Goal: Transaction & Acquisition: Purchase product/service

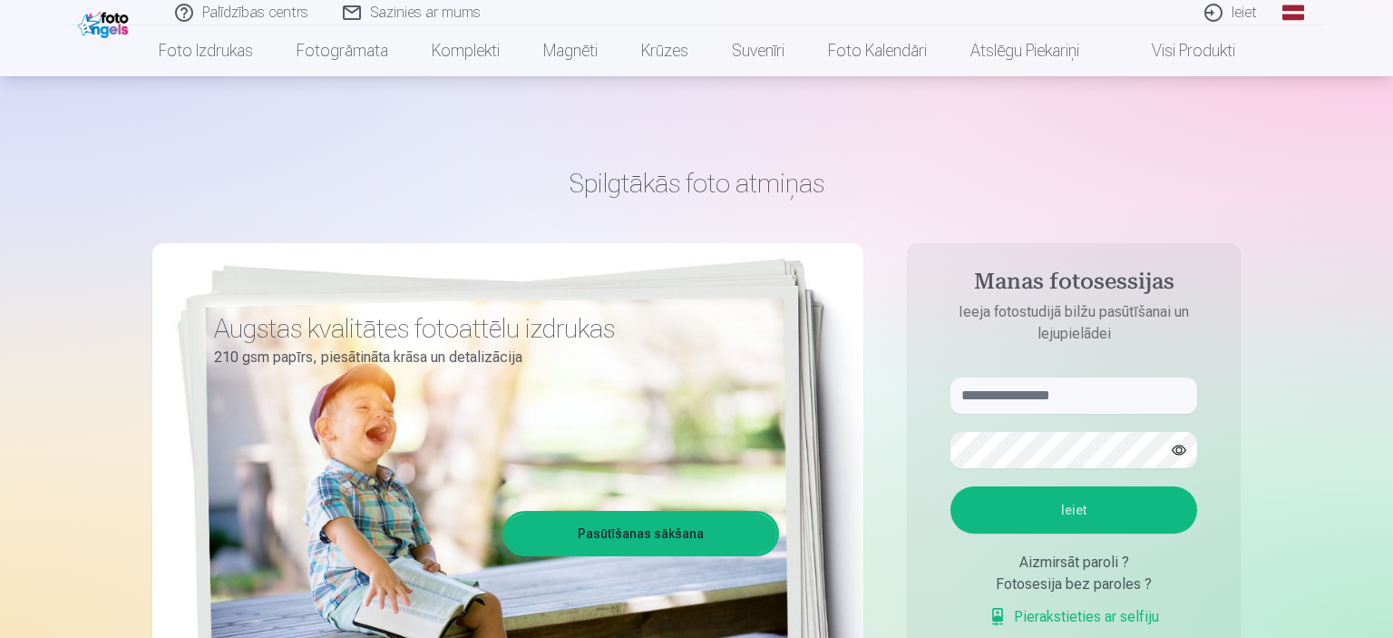
scroll to position [62, 0]
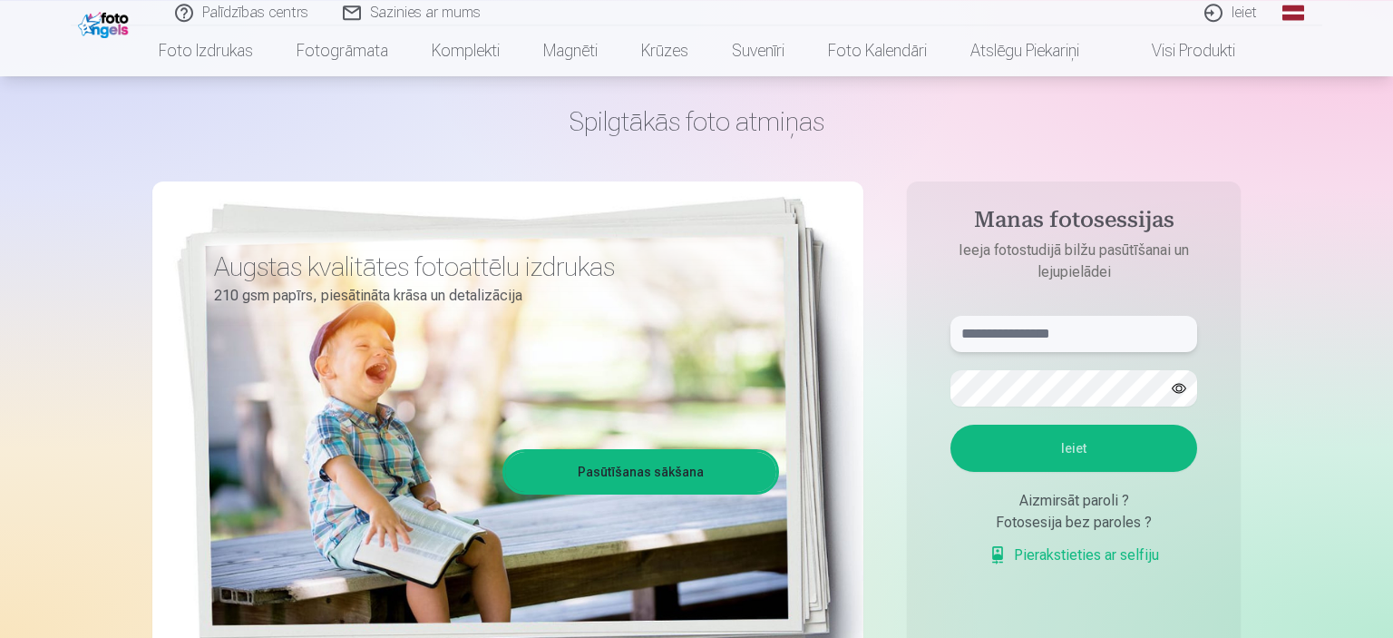
click at [1070, 337] on input "text" at bounding box center [1074, 334] width 247 height 36
type input "**********"
click at [1117, 448] on button "Ieiet" at bounding box center [1074, 447] width 247 height 47
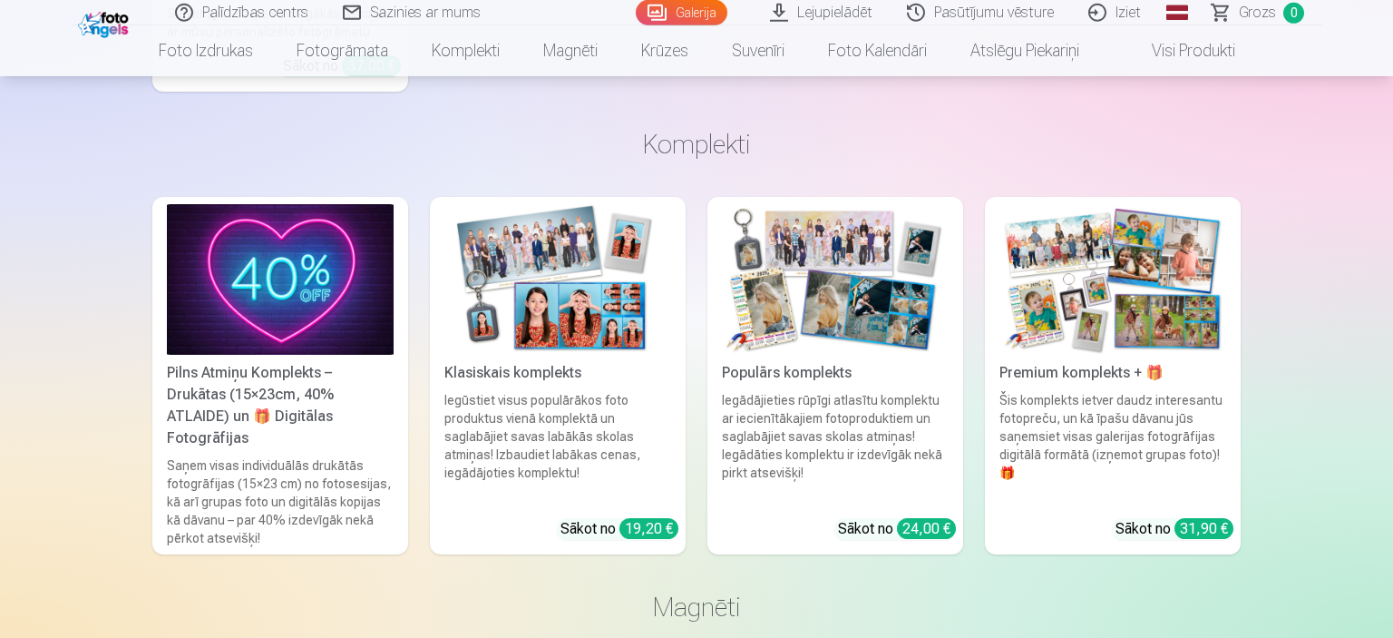
scroll to position [9436, 0]
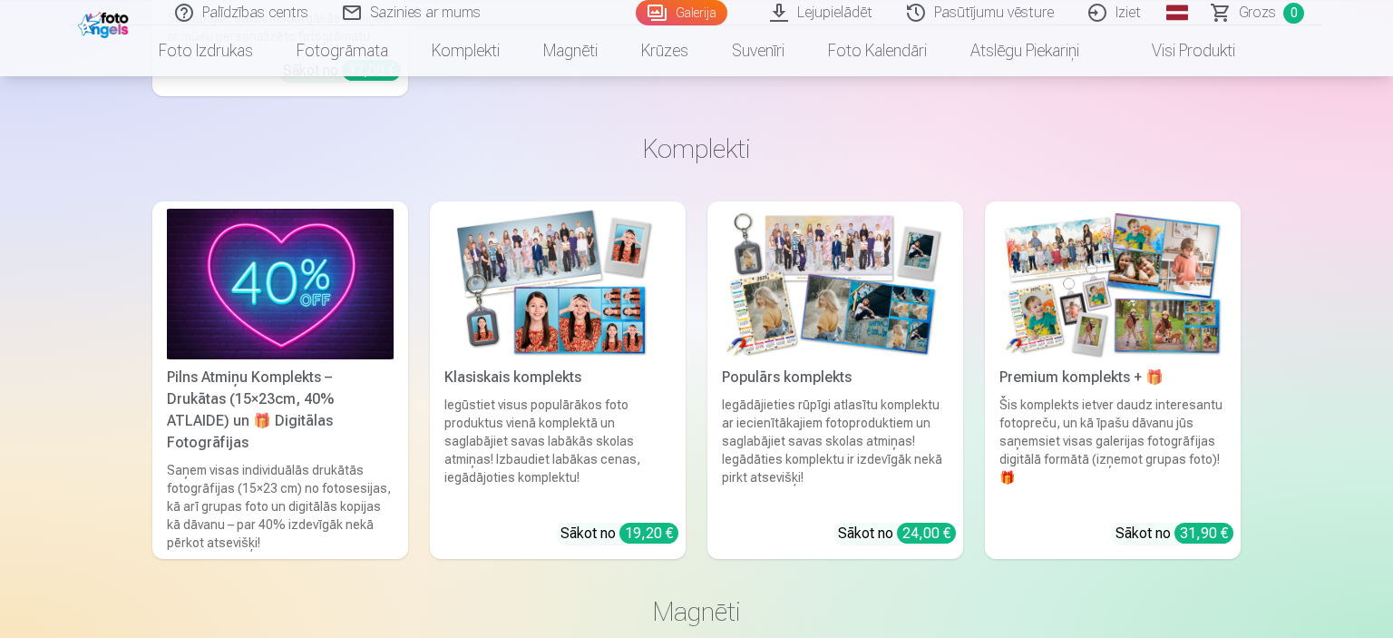
click at [571, 306] on img at bounding box center [557, 284] width 227 height 151
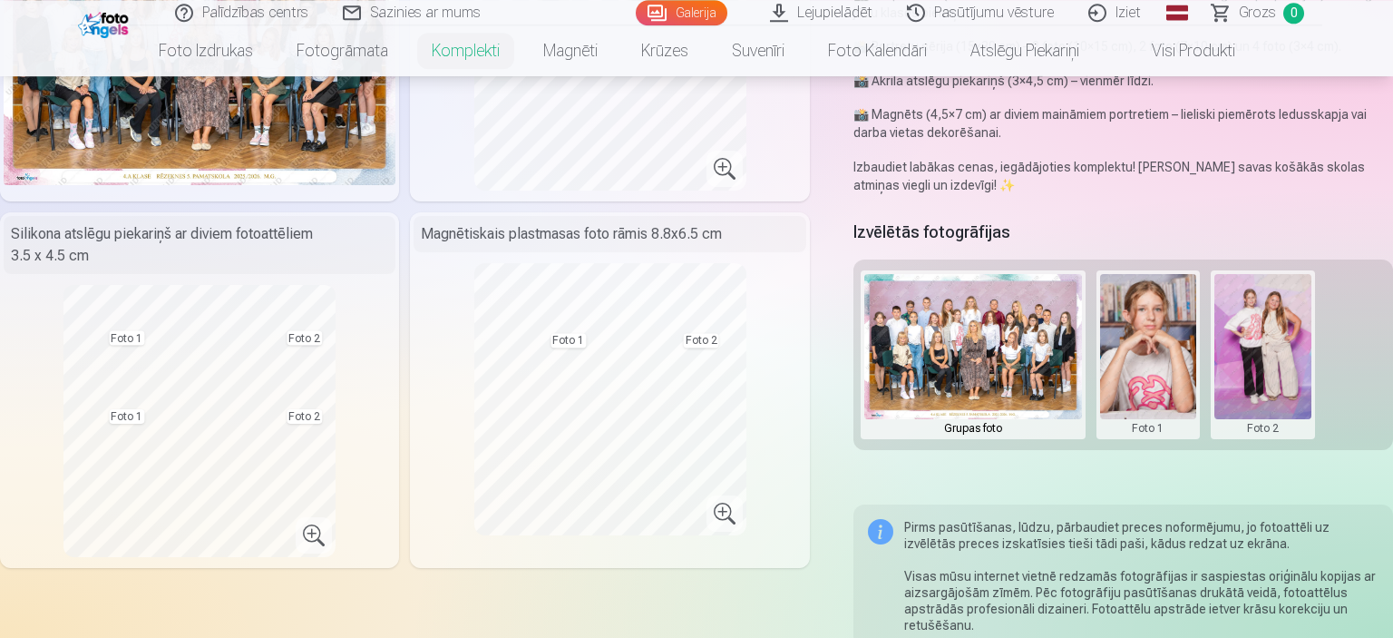
scroll to position [326, 0]
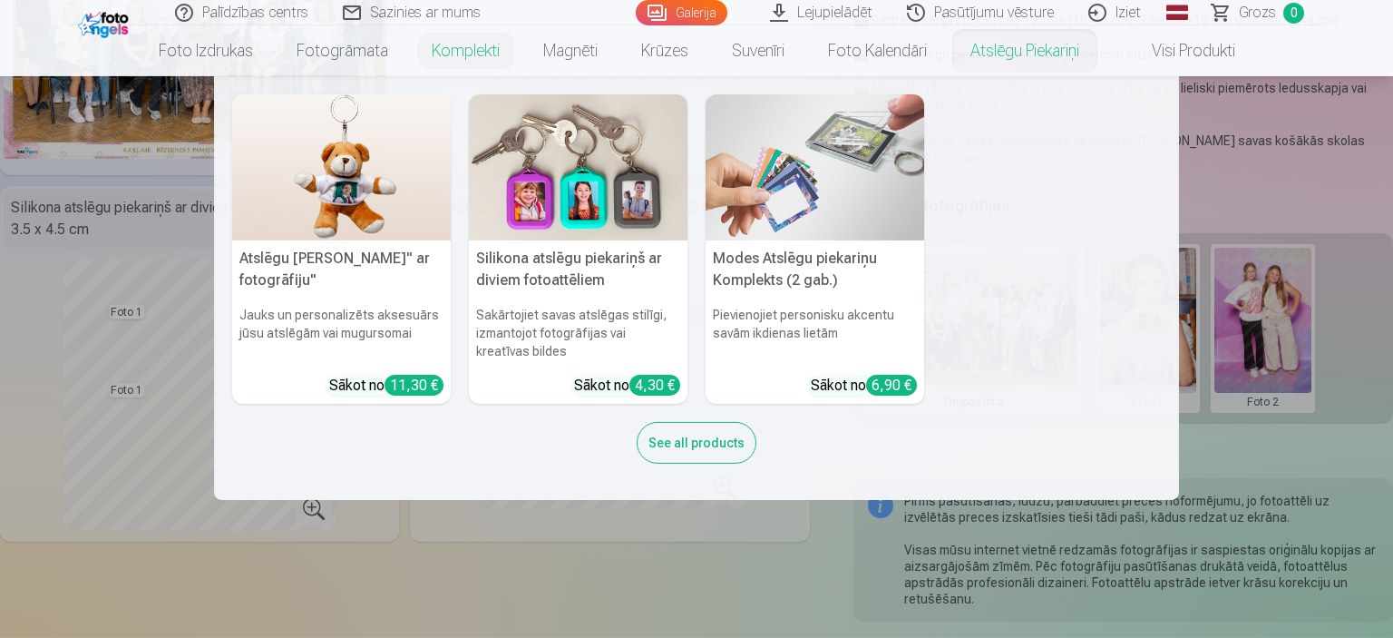
click at [1312, 459] on nav "Atslēgu piekariņš Lācītis" ar fotogrāfiju" Jauks un personalizēts aksesuārs jūs…" at bounding box center [696, 288] width 1393 height 424
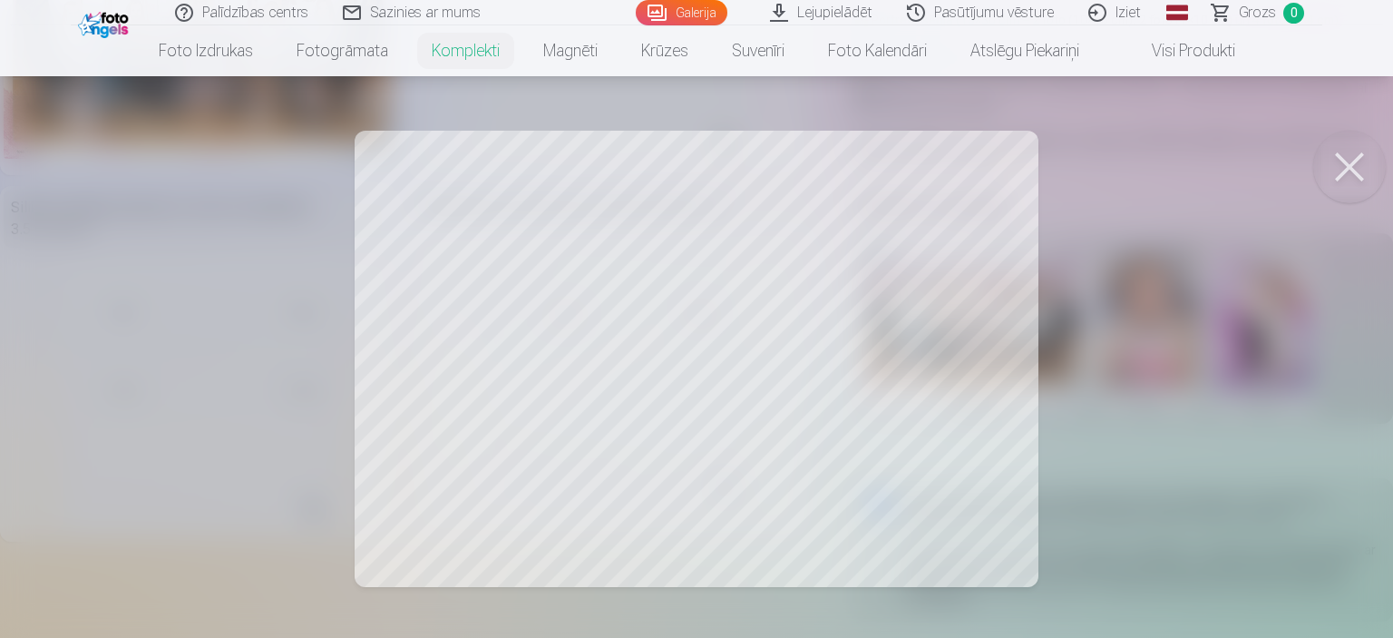
click at [711, 351] on div at bounding box center [696, 319] width 1393 height 638
click at [1096, 333] on div at bounding box center [696, 319] width 1393 height 638
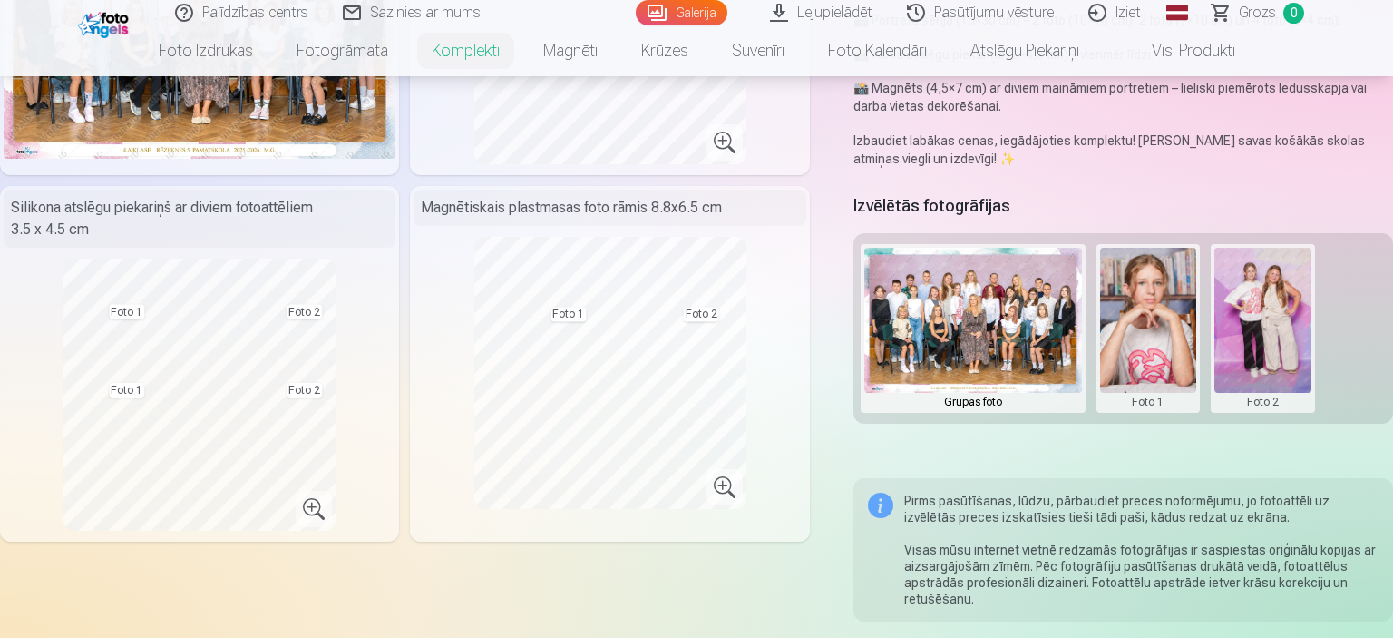
click at [1261, 307] on button at bounding box center [1262, 328] width 97 height 161
click at [1255, 336] on button "Nomainiet foto" at bounding box center [1263, 328] width 148 height 51
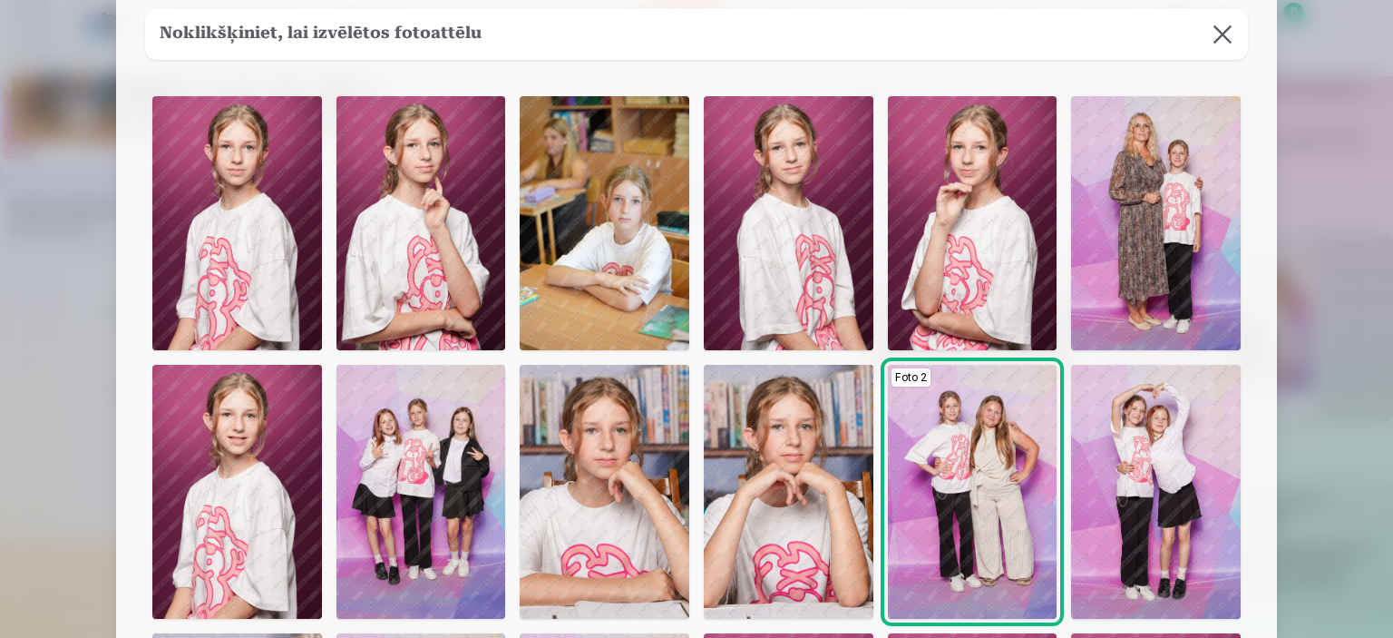
scroll to position [112, 0]
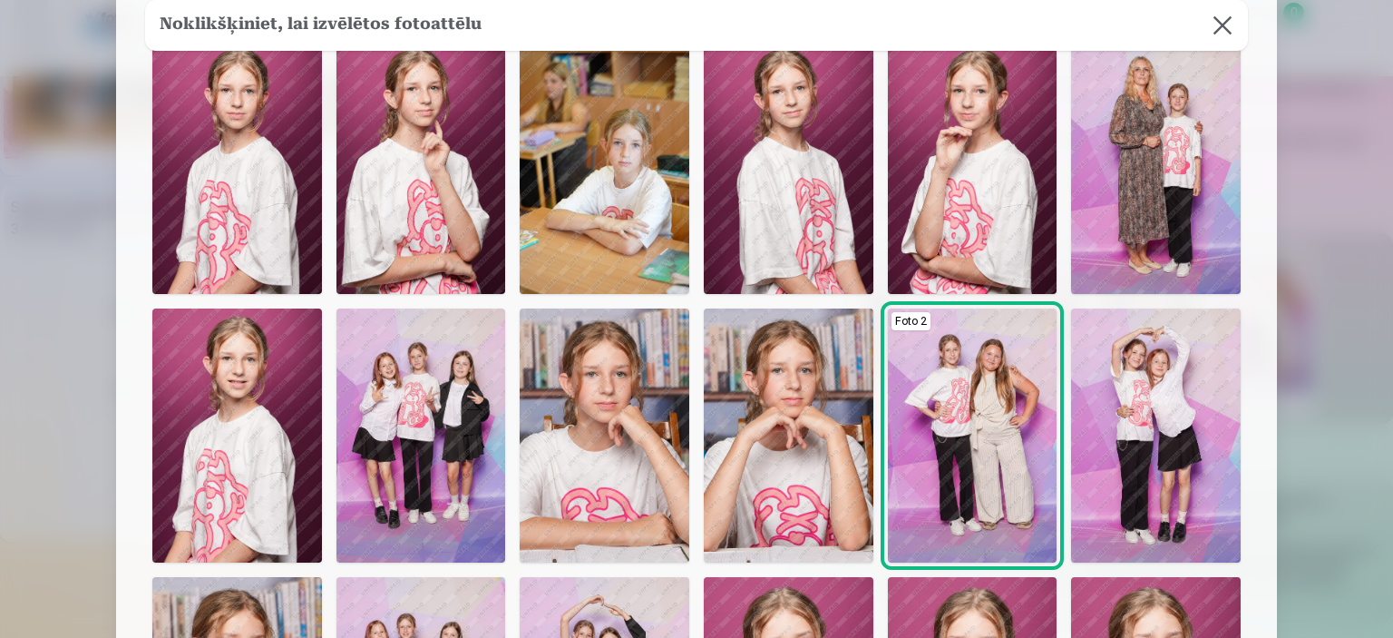
click at [402, 415] on img at bounding box center [421, 435] width 170 height 254
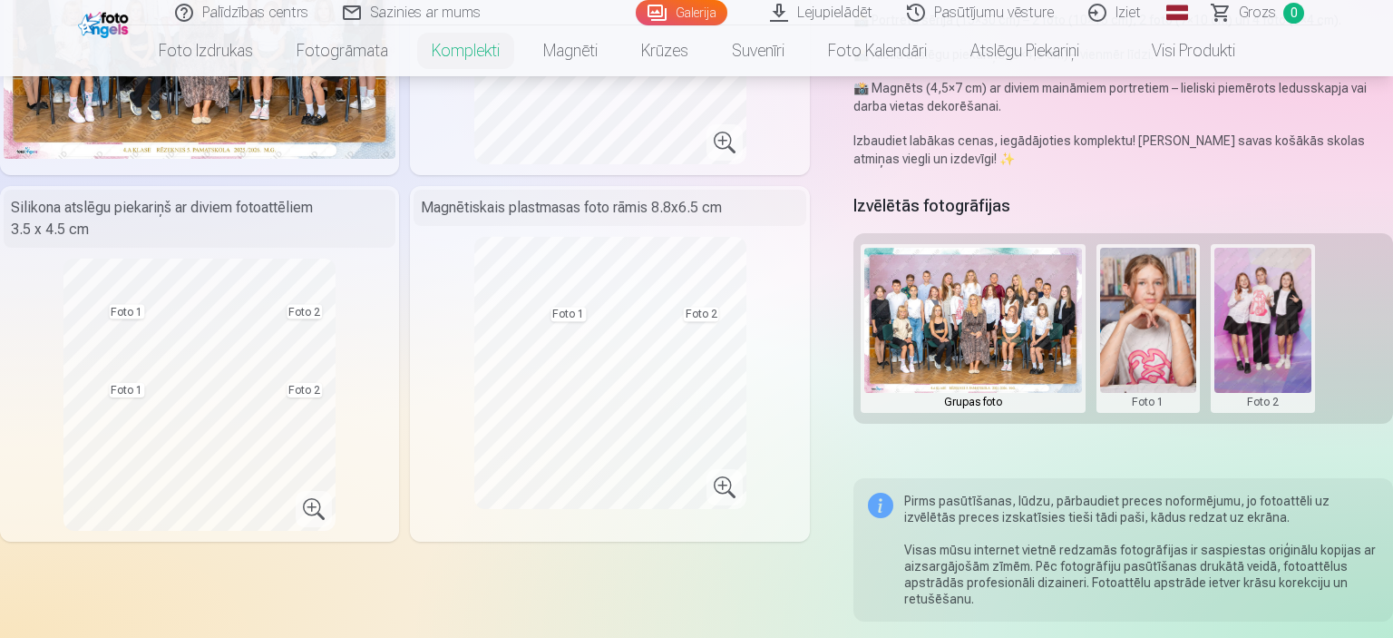
click at [1147, 321] on button at bounding box center [1148, 328] width 97 height 161
click at [1147, 325] on button "Nomainiet foto" at bounding box center [1148, 328] width 148 height 51
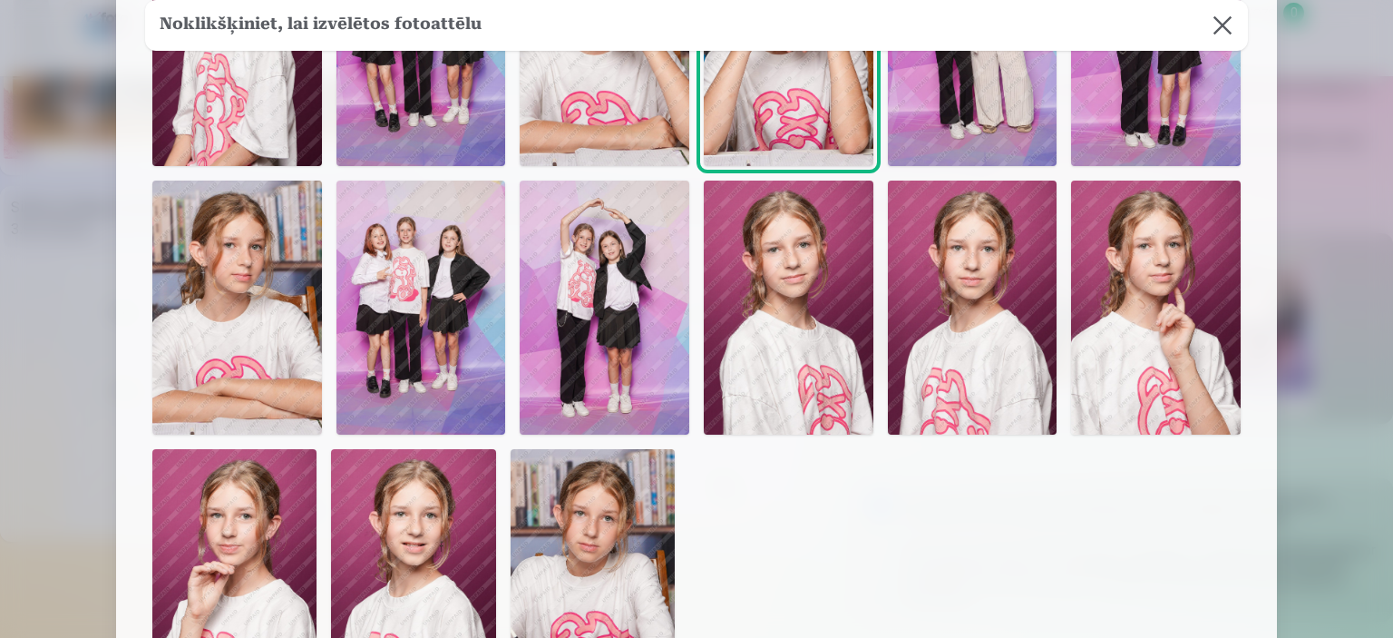
scroll to position [453, 0]
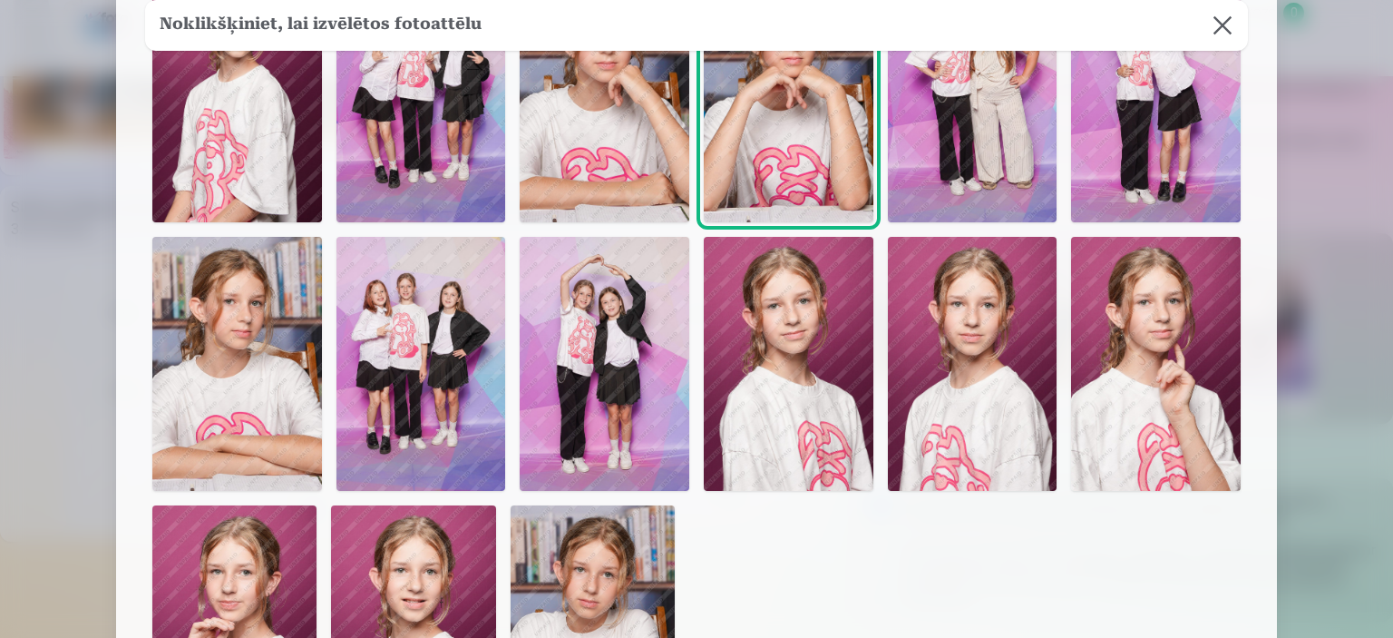
click at [246, 307] on img at bounding box center [237, 364] width 170 height 254
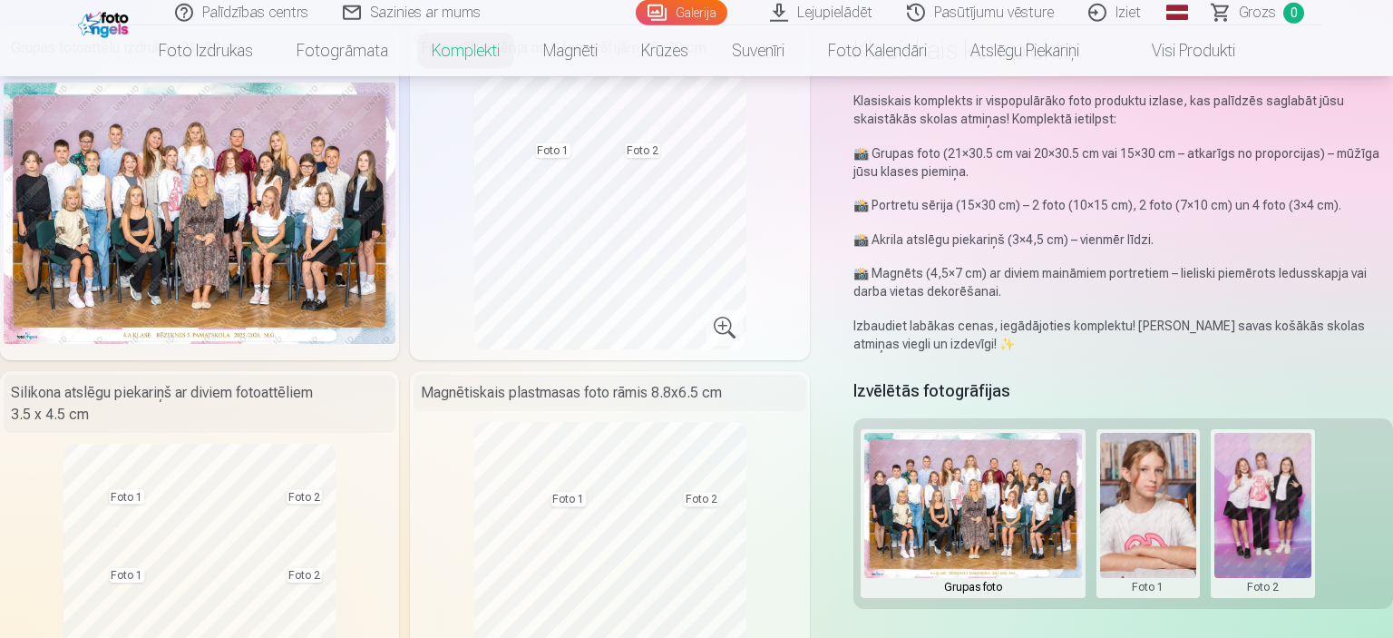
scroll to position [132, 0]
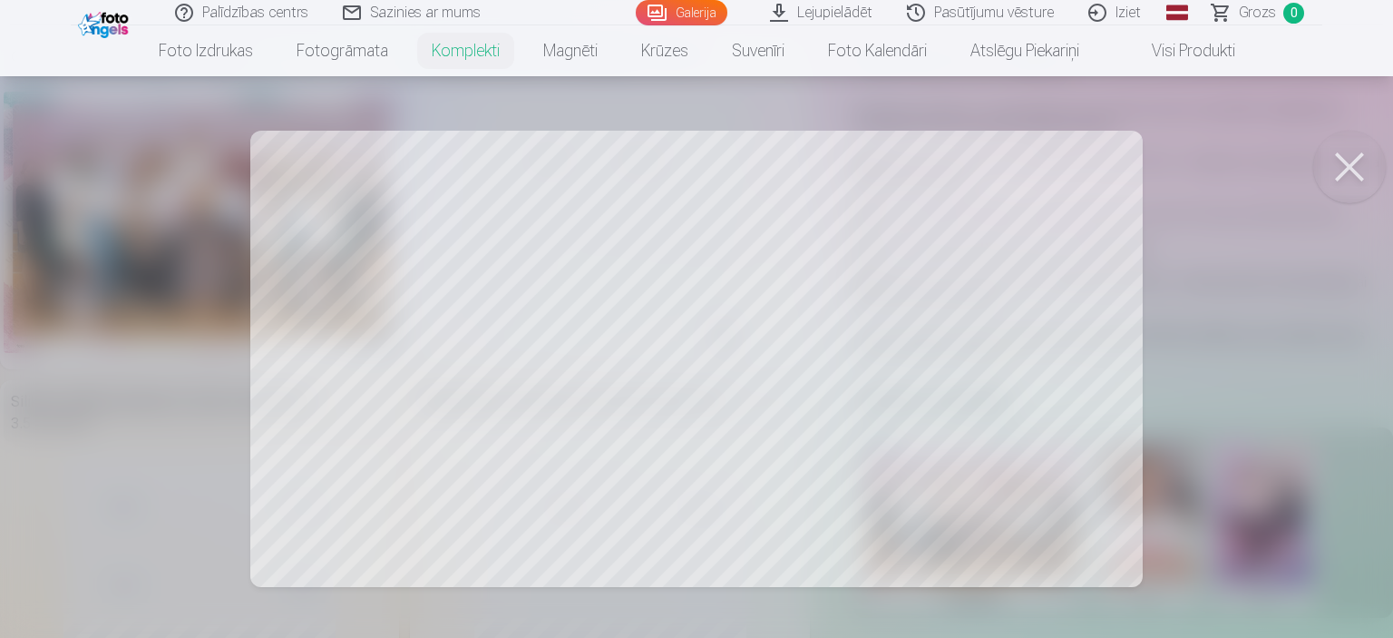
click at [1359, 173] on button at bounding box center [1349, 167] width 73 height 73
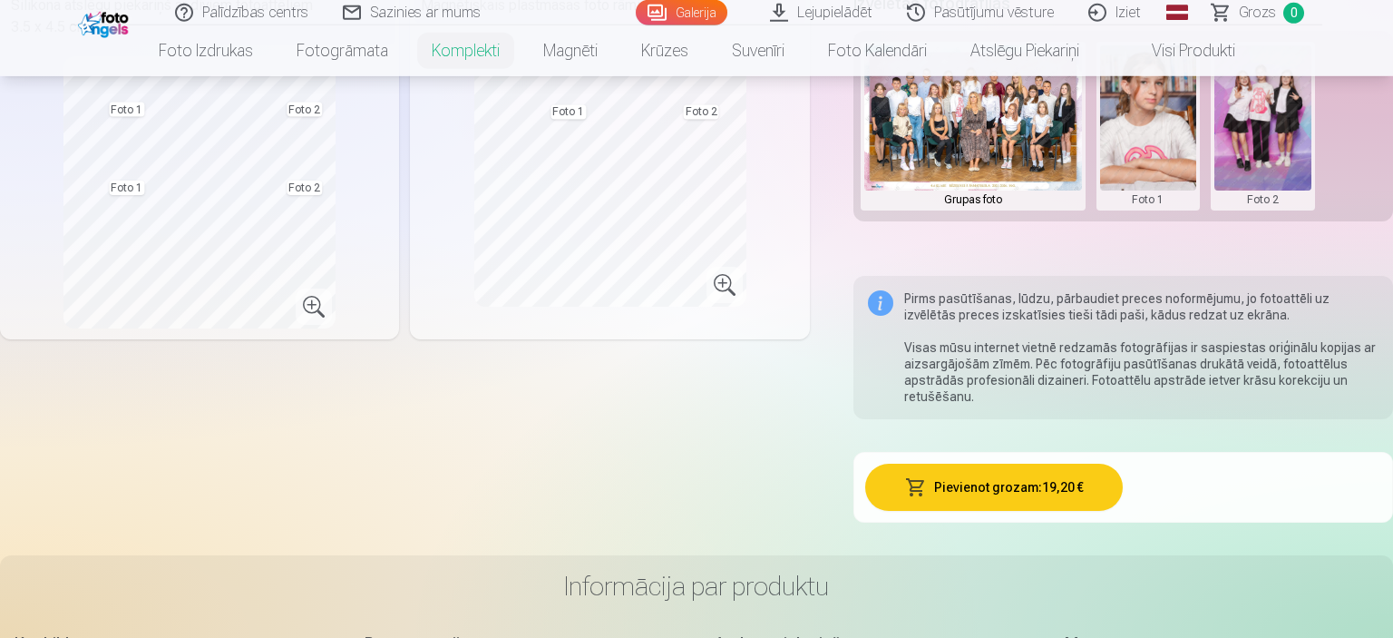
scroll to position [537, 0]
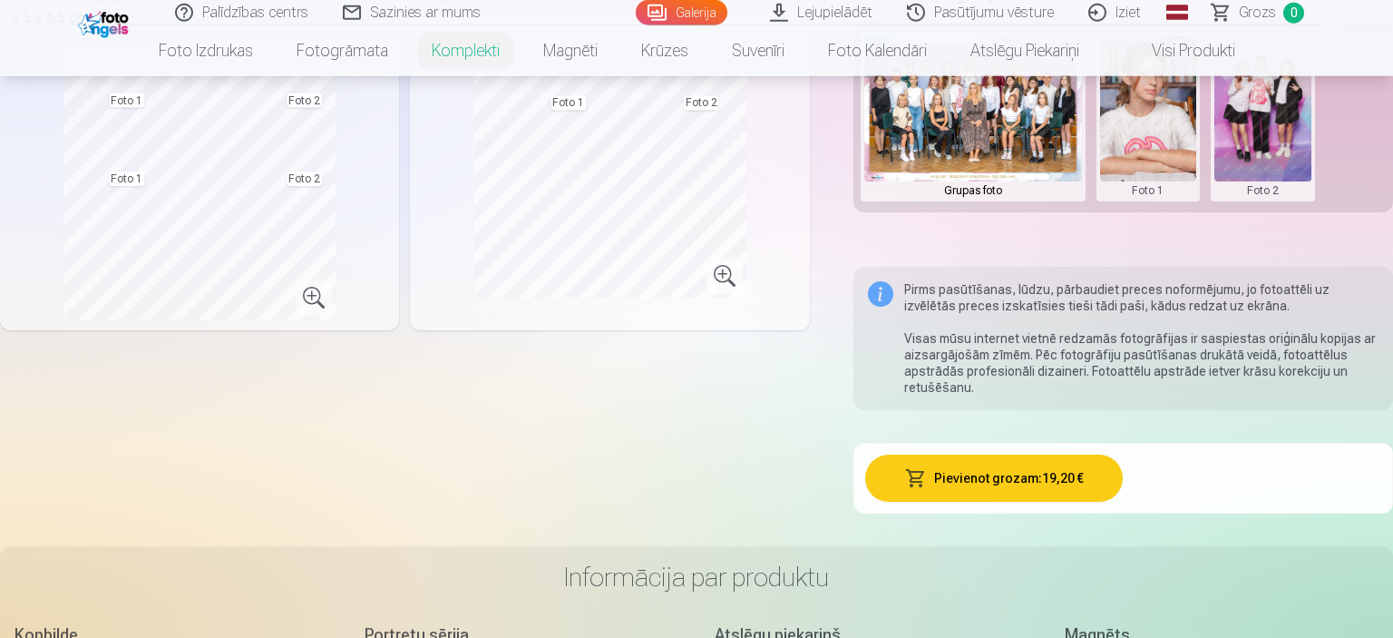
click at [973, 496] on button "Pievienot grozam : 19,20 €" at bounding box center [994, 477] width 258 height 47
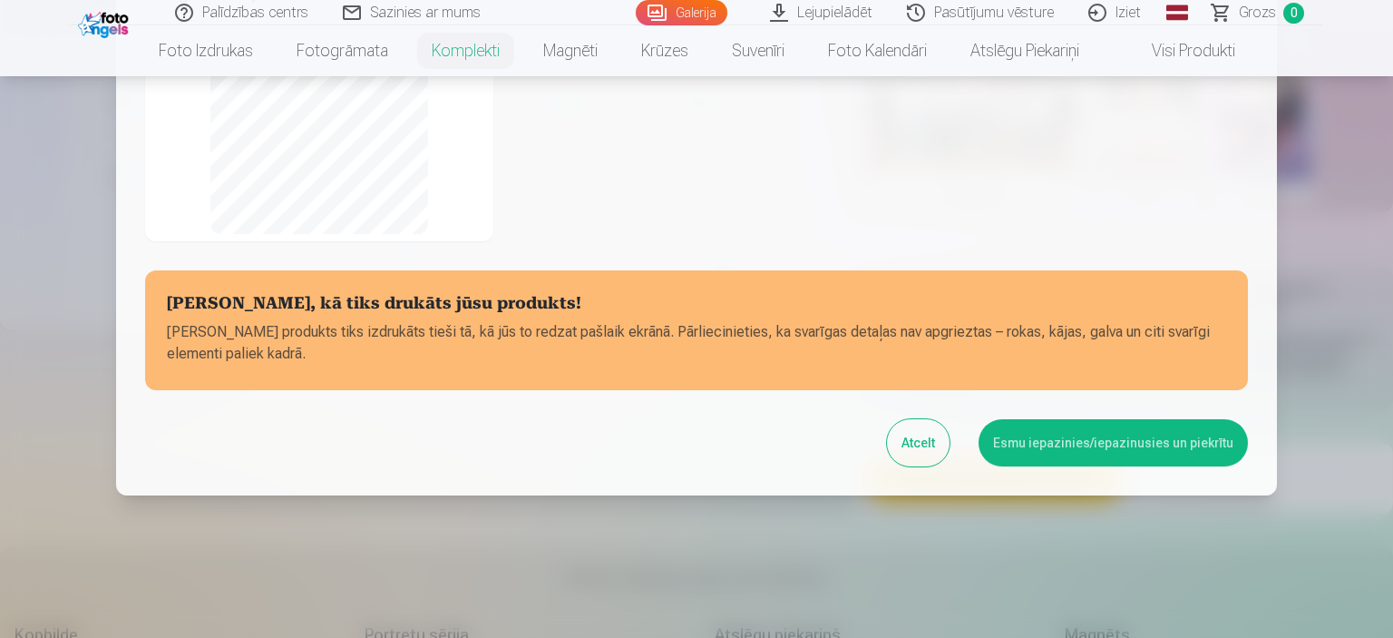
scroll to position [403, 0]
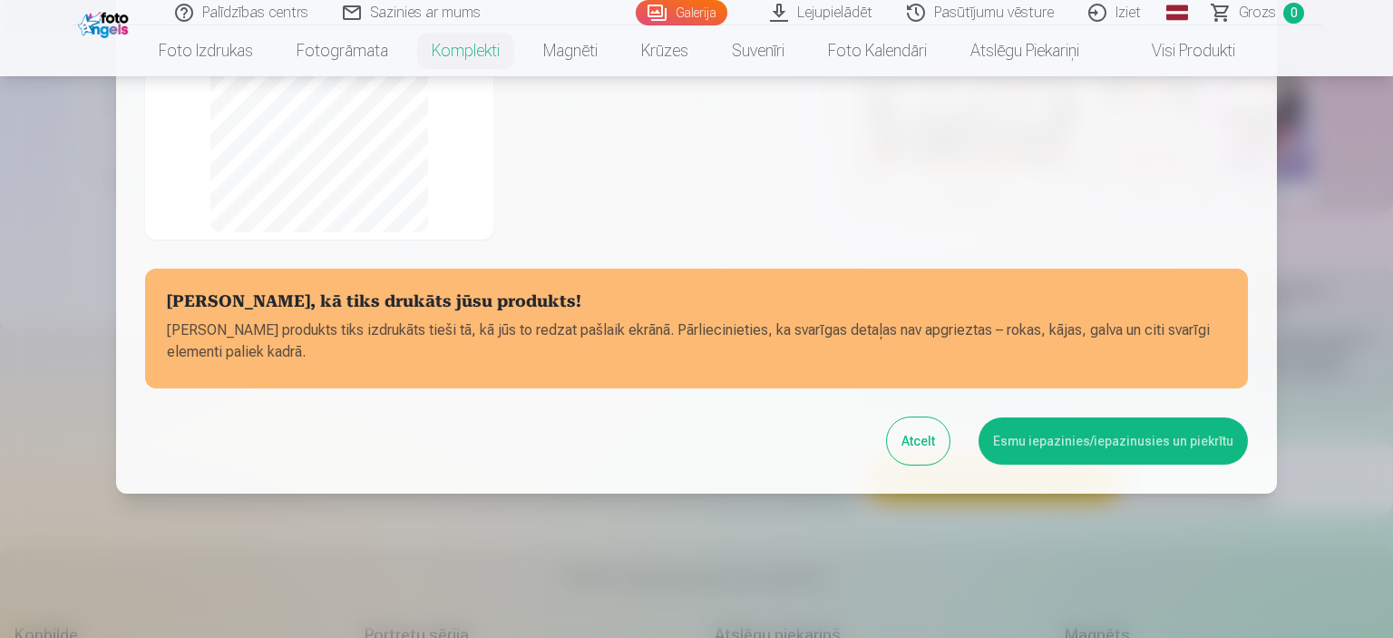
click at [1386, 307] on div at bounding box center [696, 319] width 1393 height 638
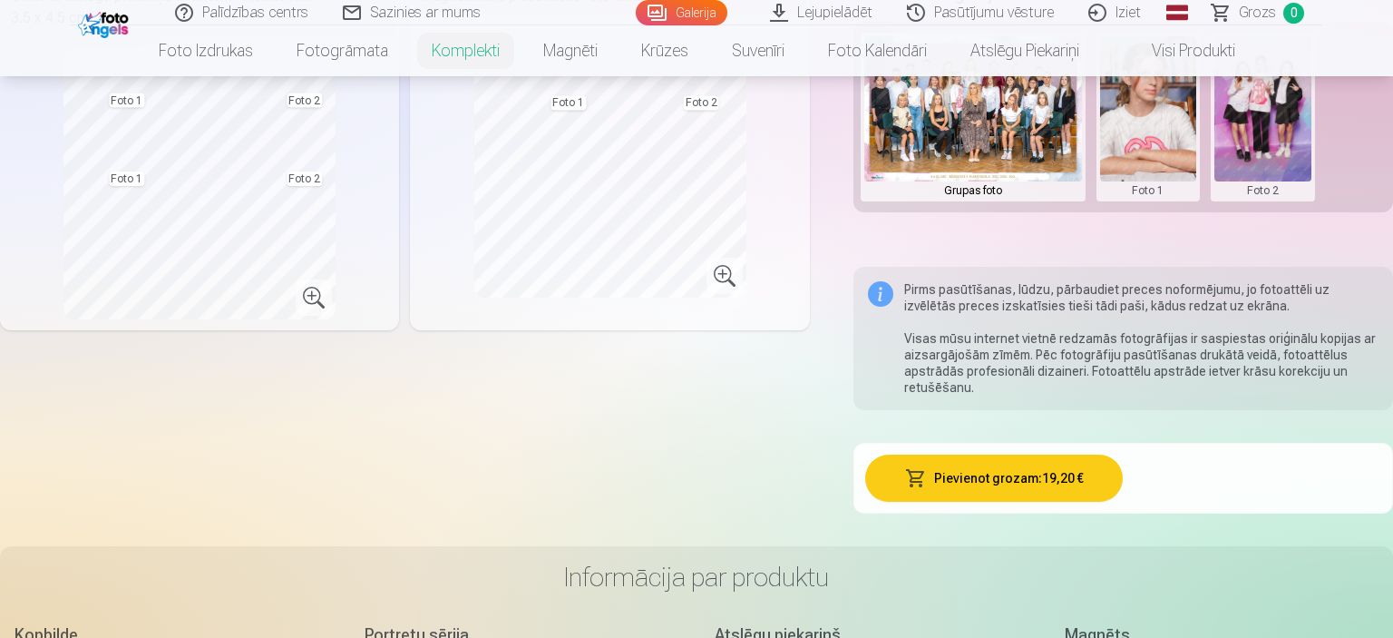
click at [994, 475] on button "Pievienot grozam : 19,20 €" at bounding box center [994, 477] width 258 height 47
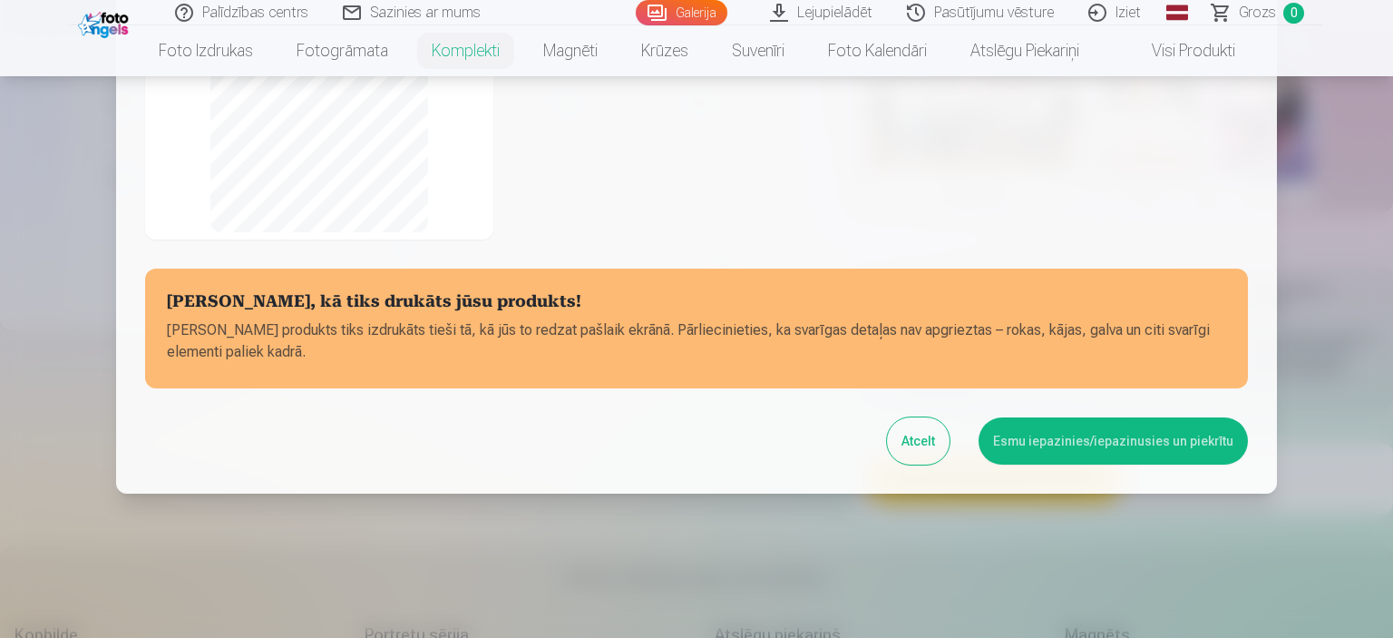
click at [1122, 444] on button "Esmu iepazinies/iepazinusies un piekrītu" at bounding box center [1113, 440] width 269 height 47
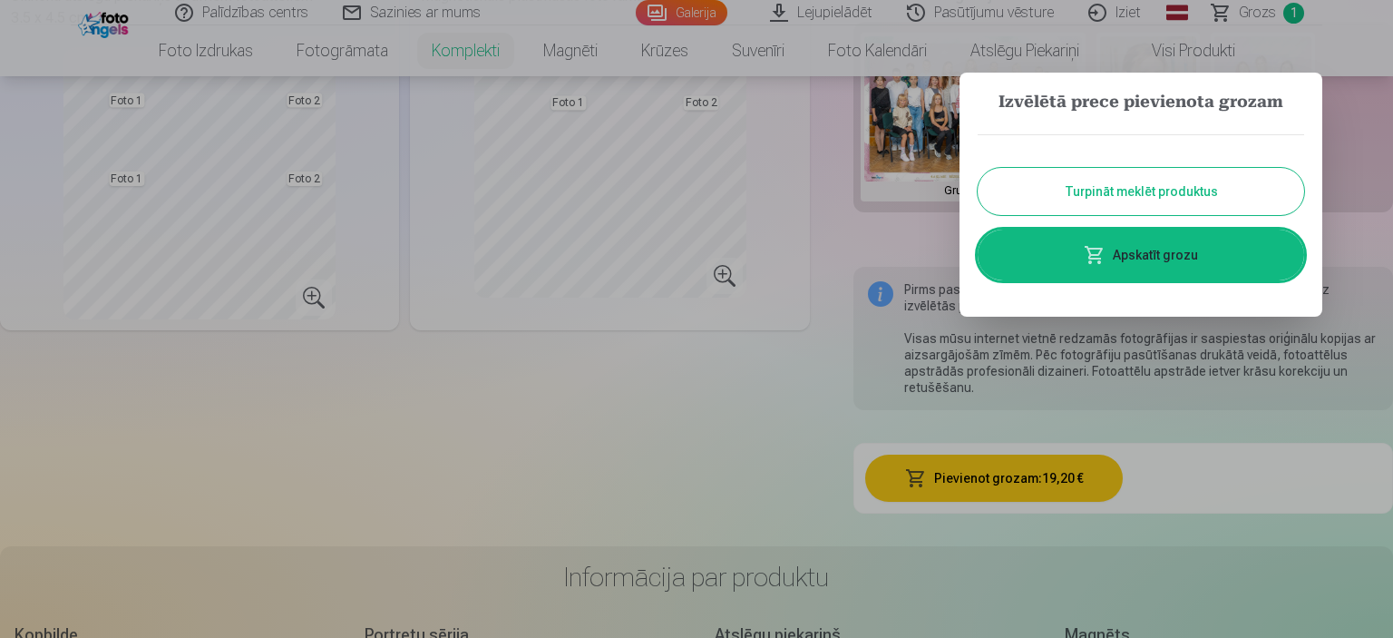
click at [1155, 190] on button "Turpināt meklēt produktus" at bounding box center [1141, 191] width 327 height 47
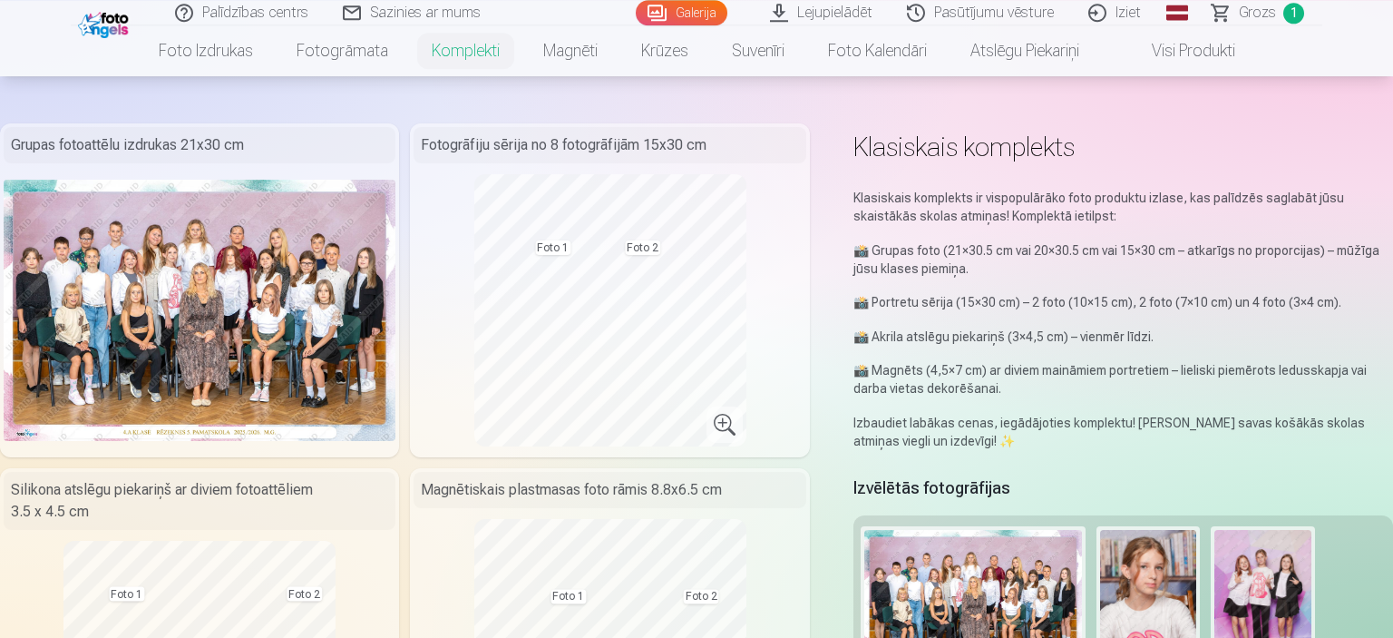
scroll to position [0, 0]
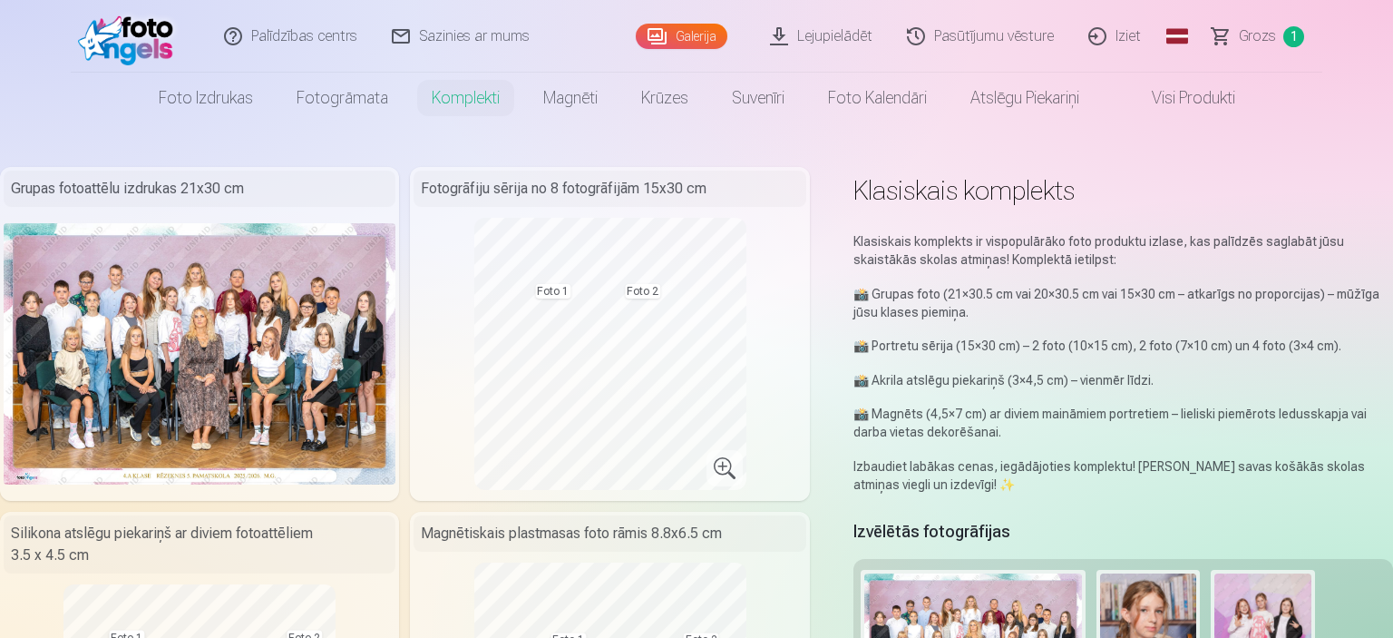
click at [831, 40] on link "Lejupielādēt" at bounding box center [822, 36] width 137 height 73
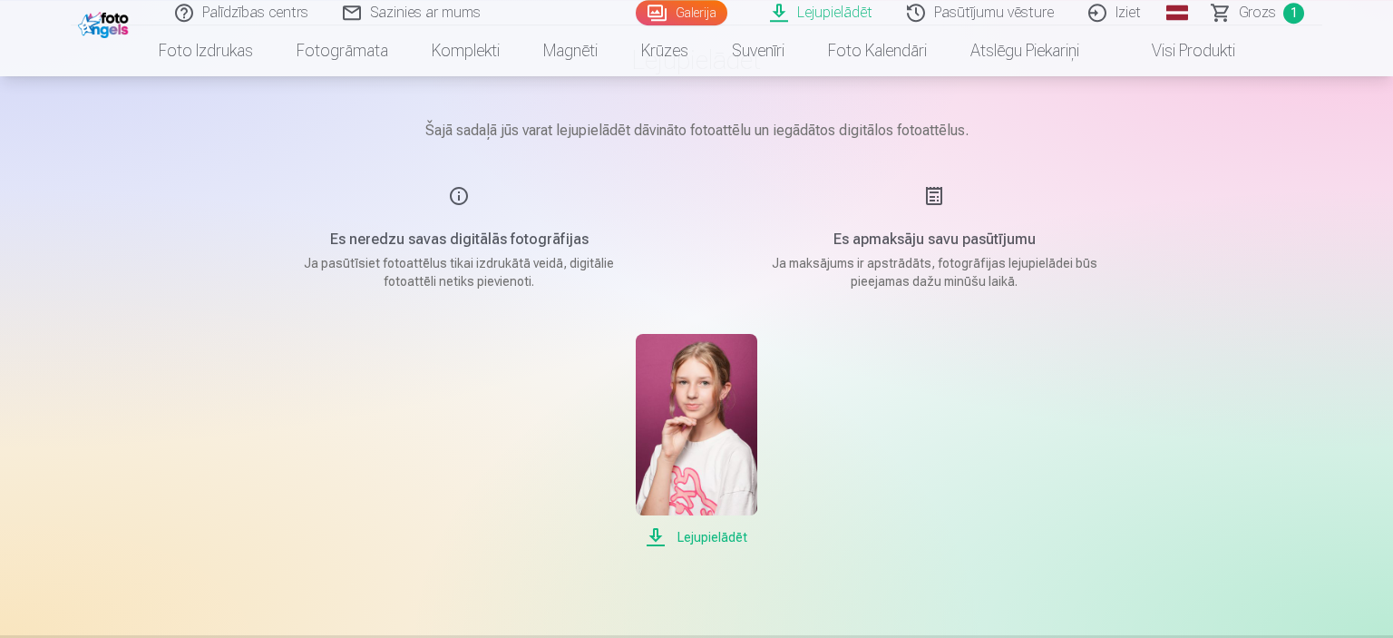
scroll to position [125, 0]
click at [1028, 401] on div "Lejupielādēt" at bounding box center [696, 439] width 907 height 214
click at [1160, 315] on div "Lejupielādēt Šajā sadaļā jūs varat lejupielādēt dāvināto fotoattēlu un iegādāto…" at bounding box center [696, 503] width 1088 height 1257
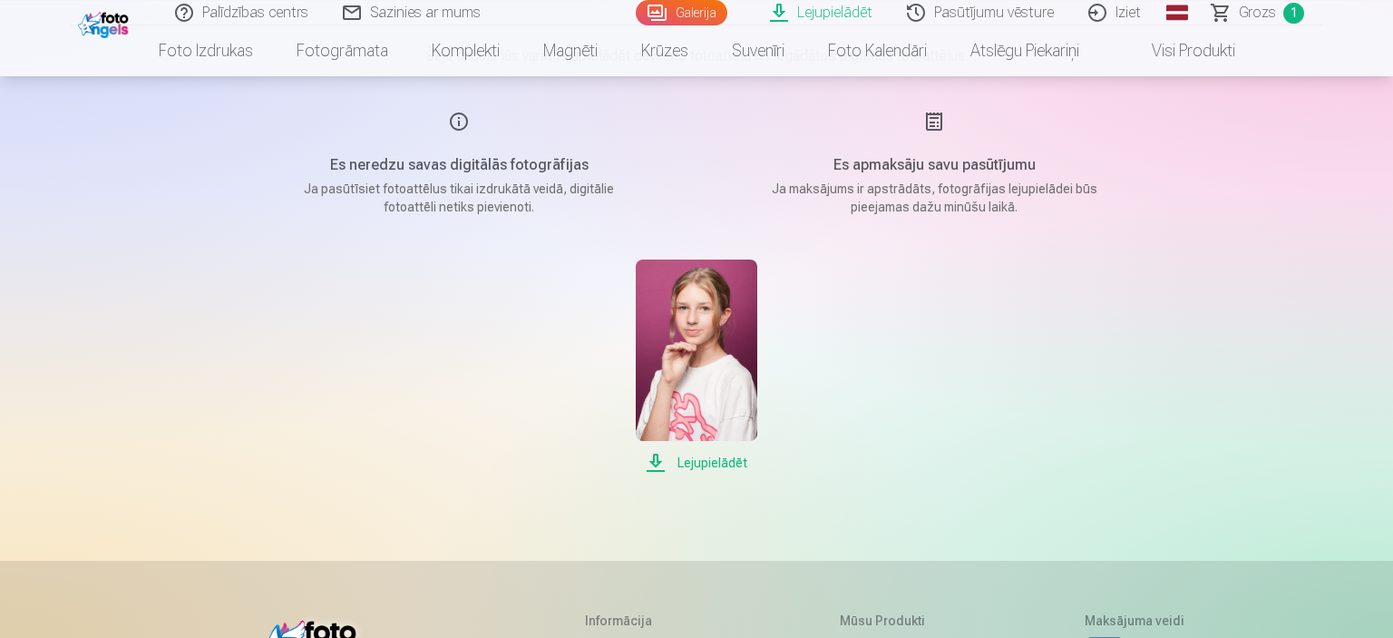
scroll to position [196, 0]
click at [716, 466] on span "Lejupielādēt" at bounding box center [696, 465] width 121 height 22
click at [1266, 16] on span "Grozs" at bounding box center [1257, 13] width 37 height 22
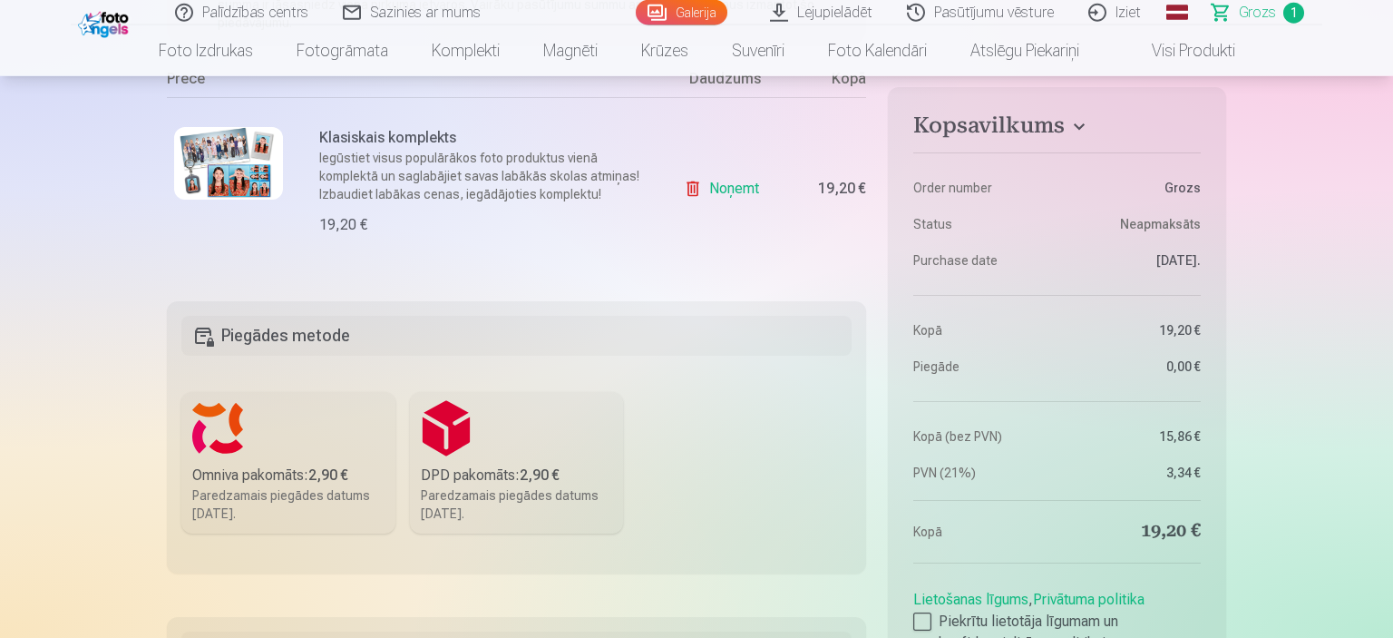
scroll to position [402, 0]
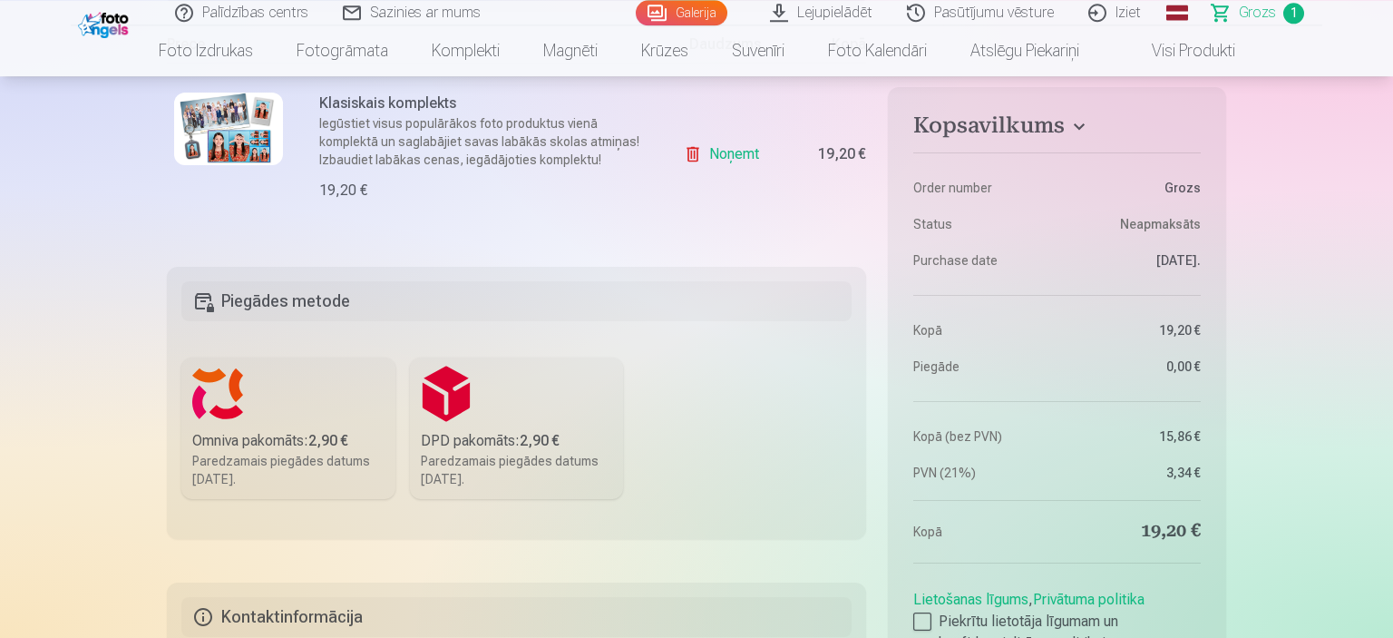
click at [270, 406] on label "Omniva pakomāts : 2,90 € Paredzamais piegādes datums 1.11.2025." at bounding box center [288, 427] width 214 height 141
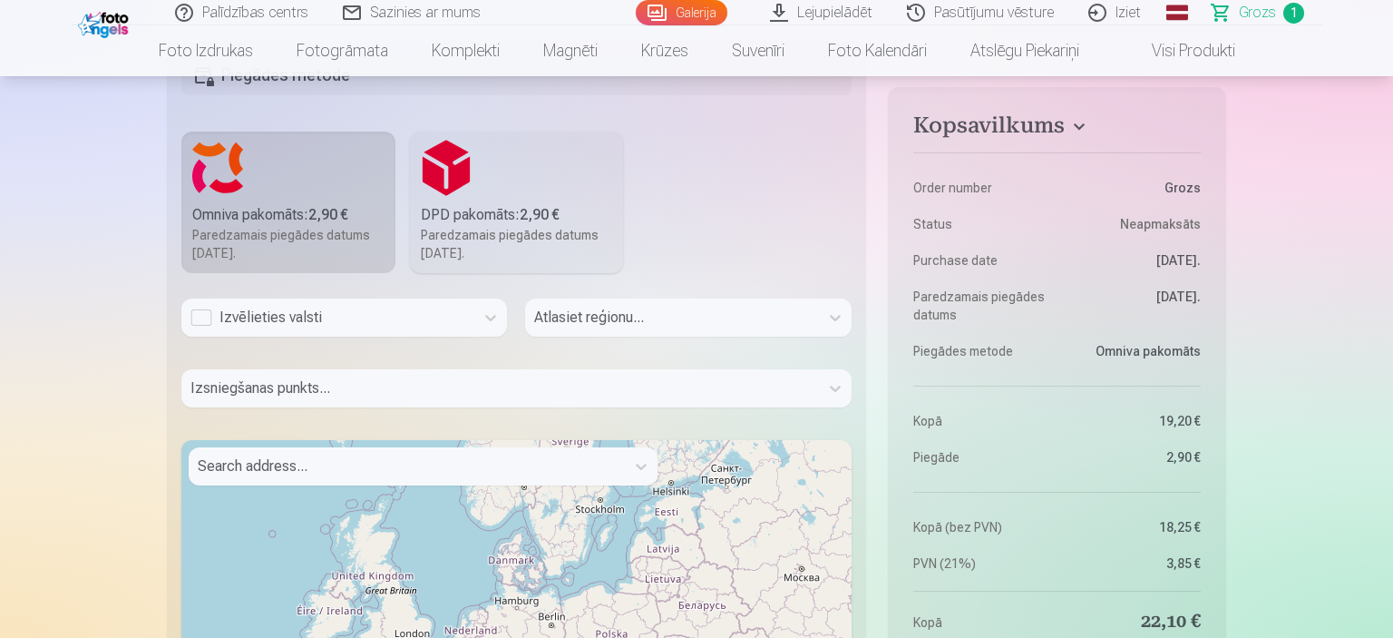
scroll to position [646, 0]
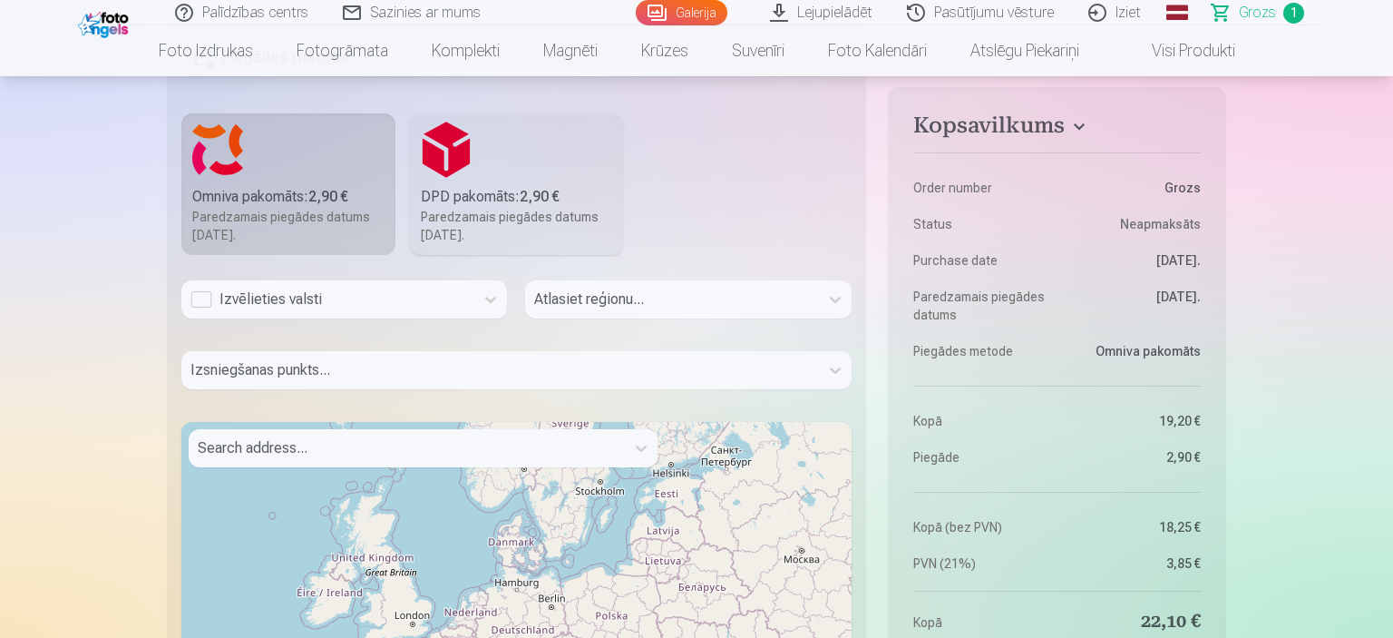
click at [203, 304] on div "Izvēlieties valsti" at bounding box center [327, 299] width 275 height 22
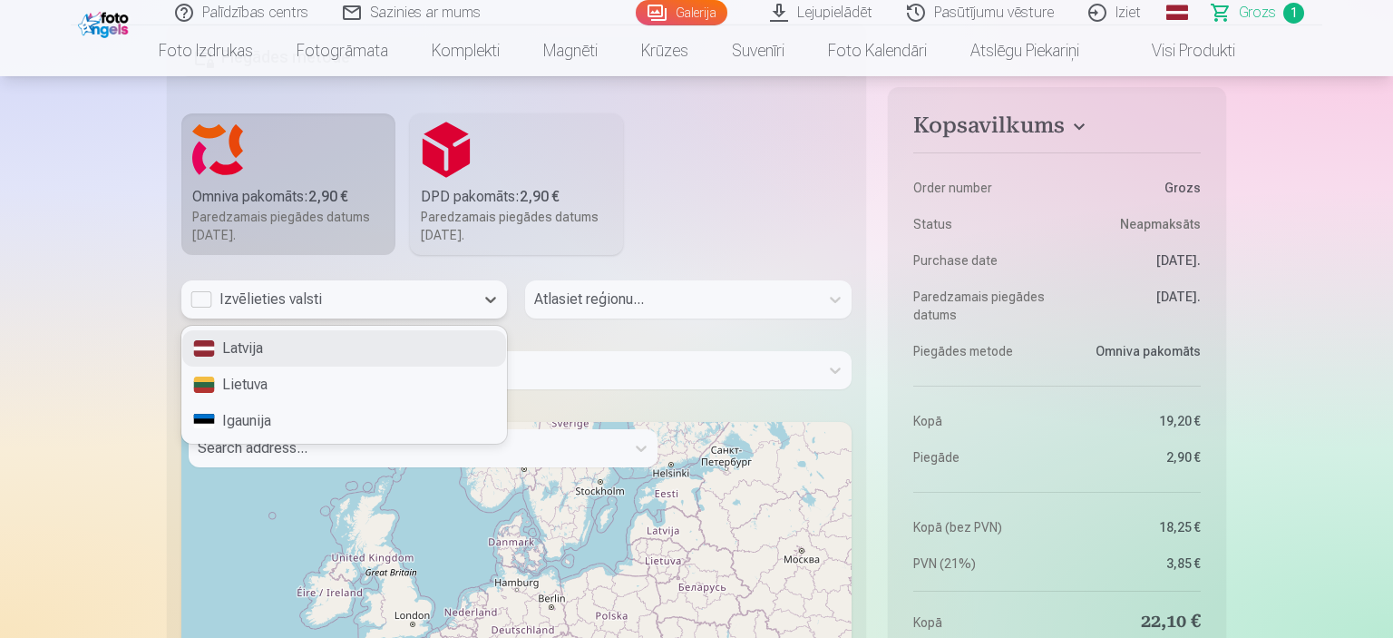
click at [252, 351] on div "Latvija" at bounding box center [344, 348] width 324 height 36
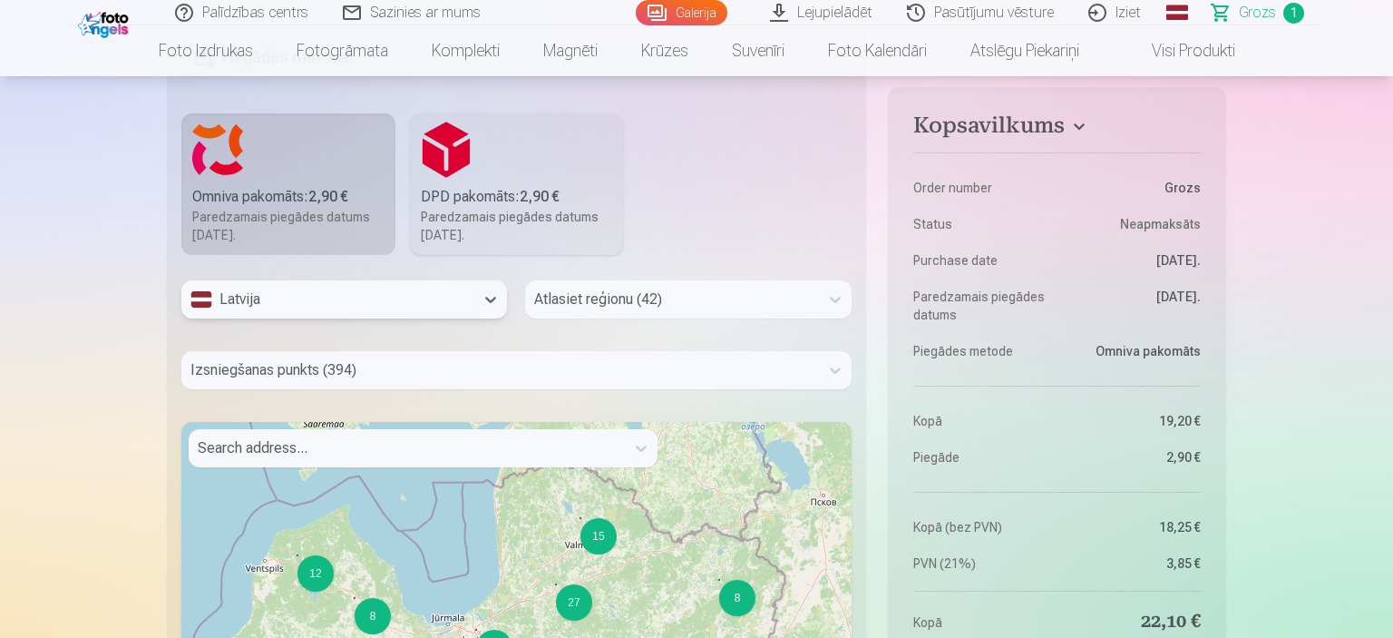
click at [651, 309] on div at bounding box center [671, 299] width 275 height 25
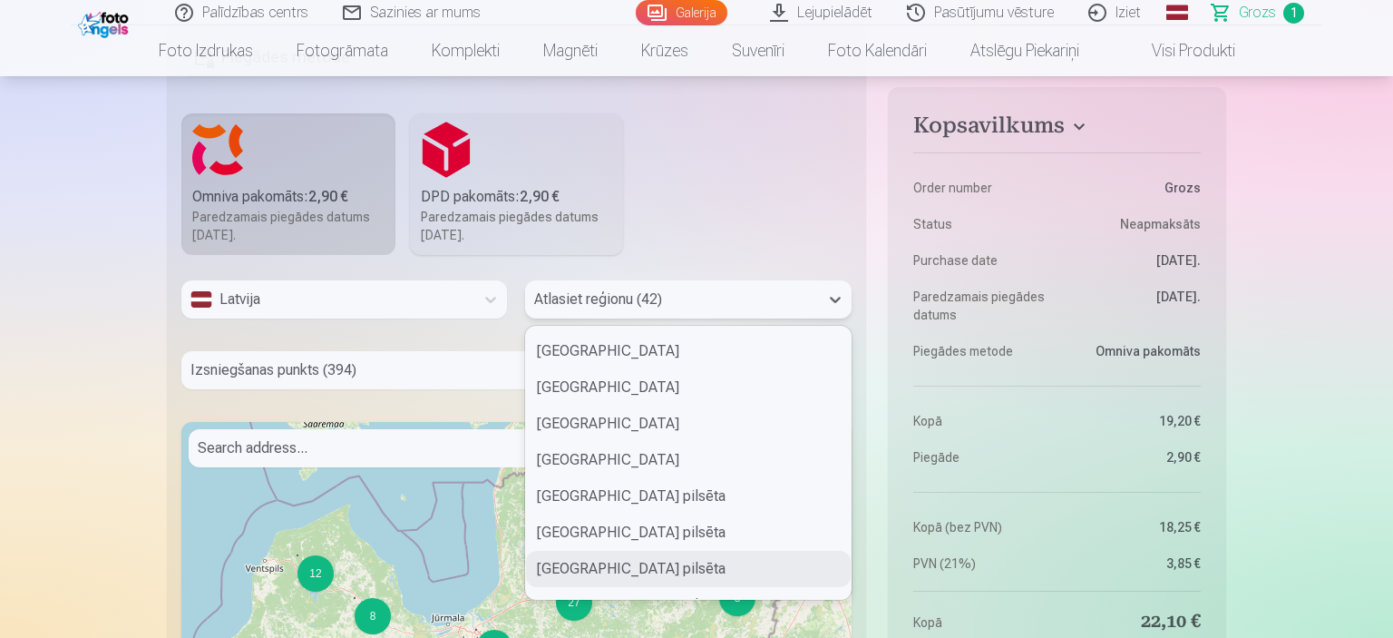
scroll to position [106, 0]
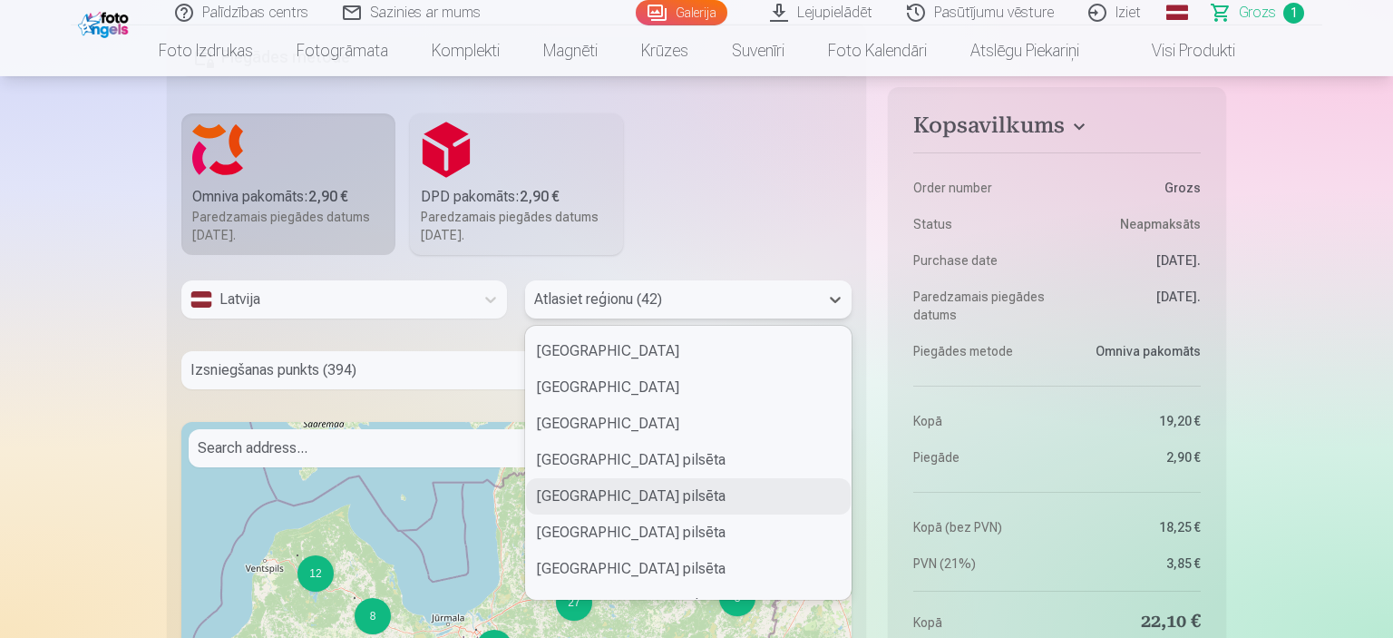
click at [652, 495] on div "Rēzeknes pilsēta" at bounding box center [688, 496] width 324 height 36
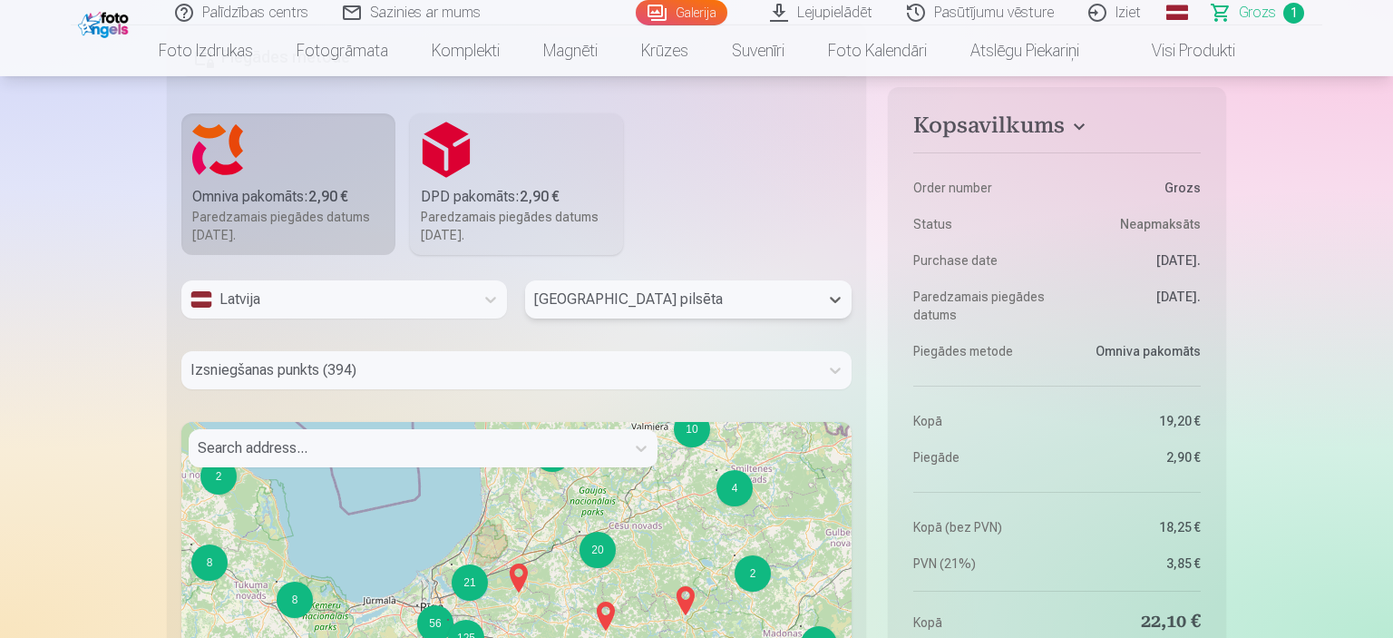
click at [395, 365] on div "Izsniegšanas punkts (394)" at bounding box center [516, 370] width 670 height 38
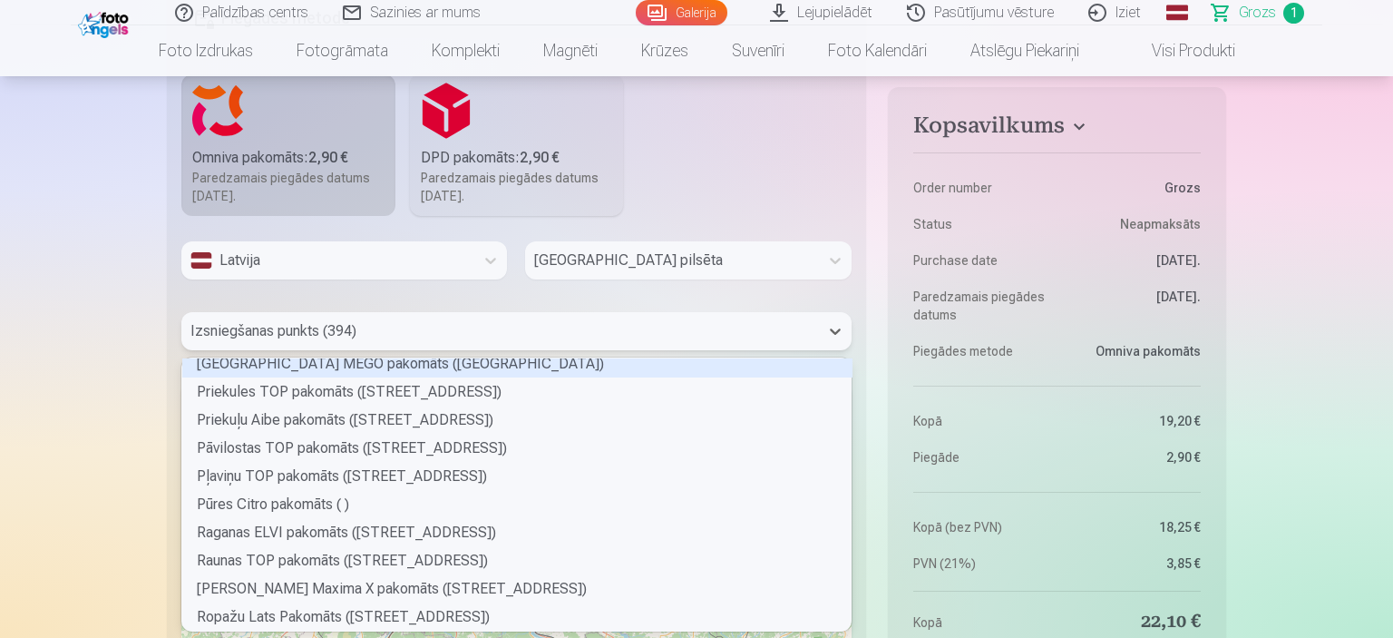
scroll to position [4760, 0]
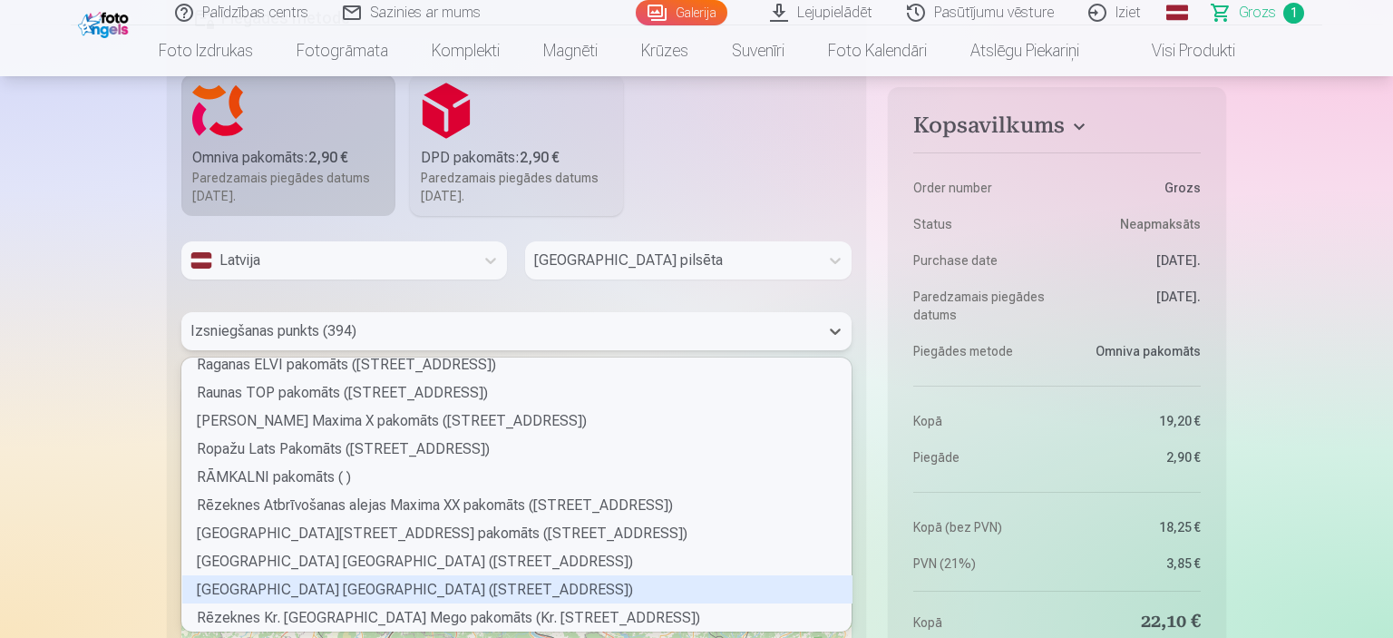
click at [284, 593] on div "Rēzeknes Galdnieku ielas RIMI pakomāts (Galdnieku iela 8)" at bounding box center [517, 589] width 670 height 28
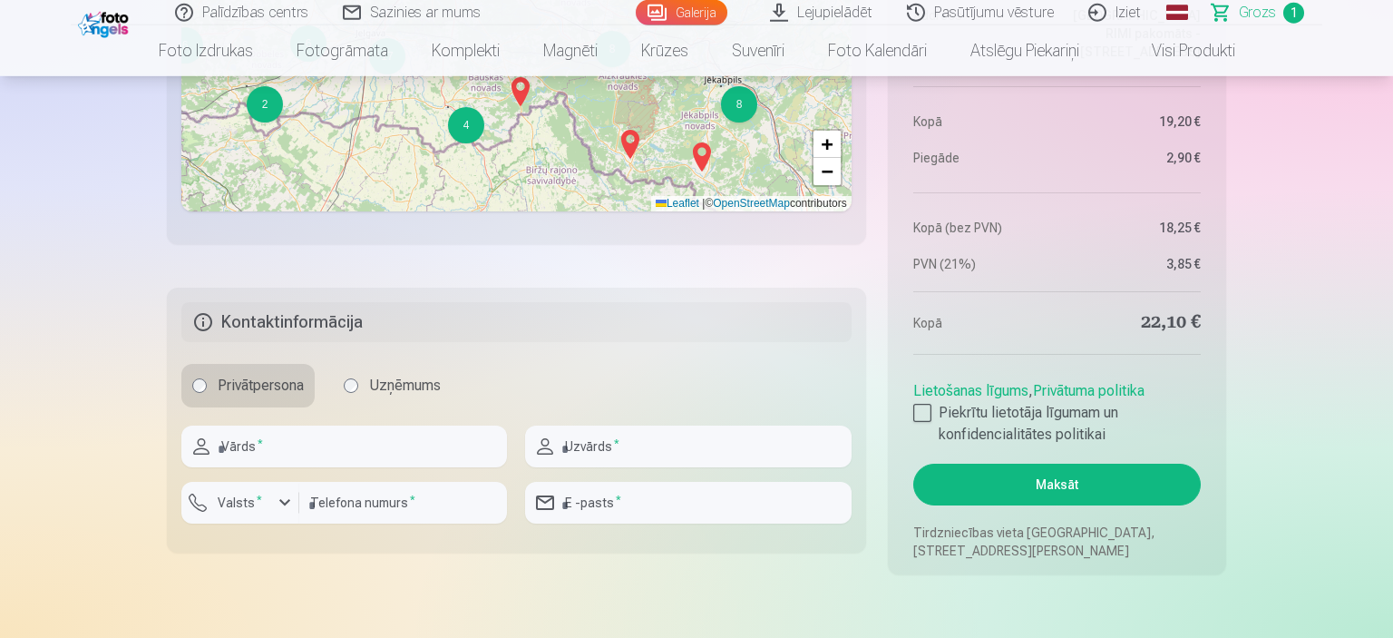
scroll to position [1328, 0]
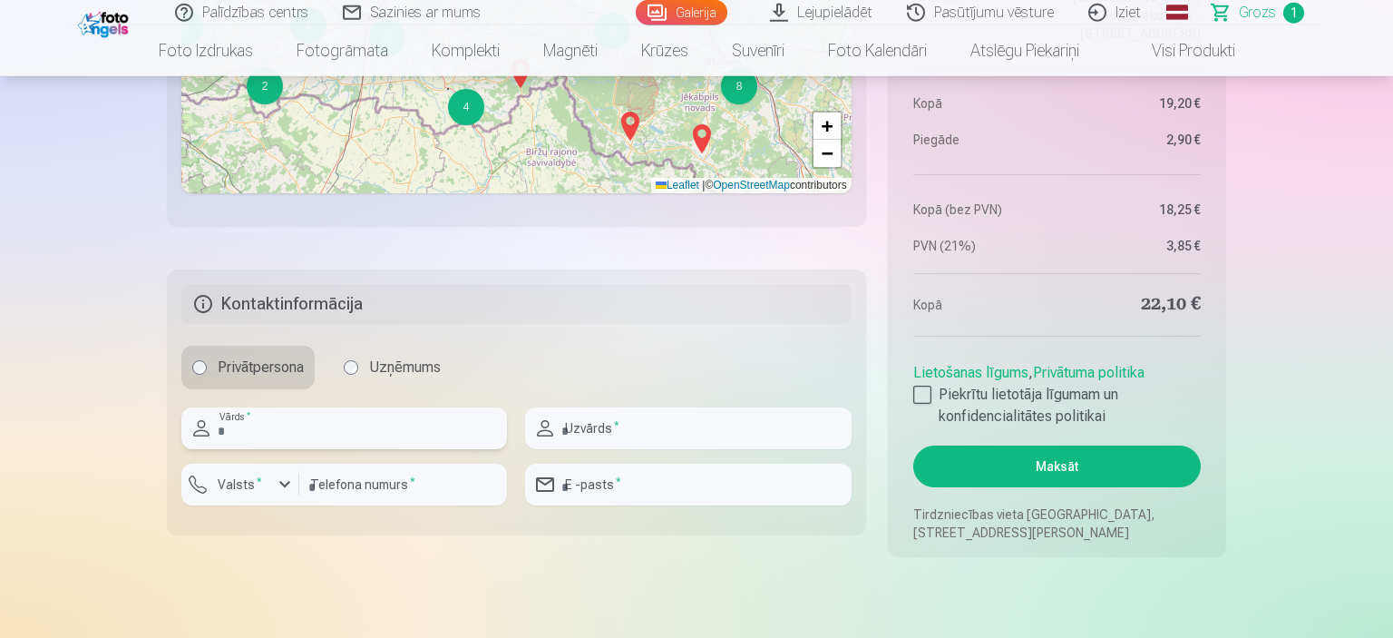
click at [272, 429] on input "text" at bounding box center [344, 428] width 326 height 42
type input "********"
type input "*****"
click at [253, 483] on label "Valsts *" at bounding box center [239, 484] width 59 height 18
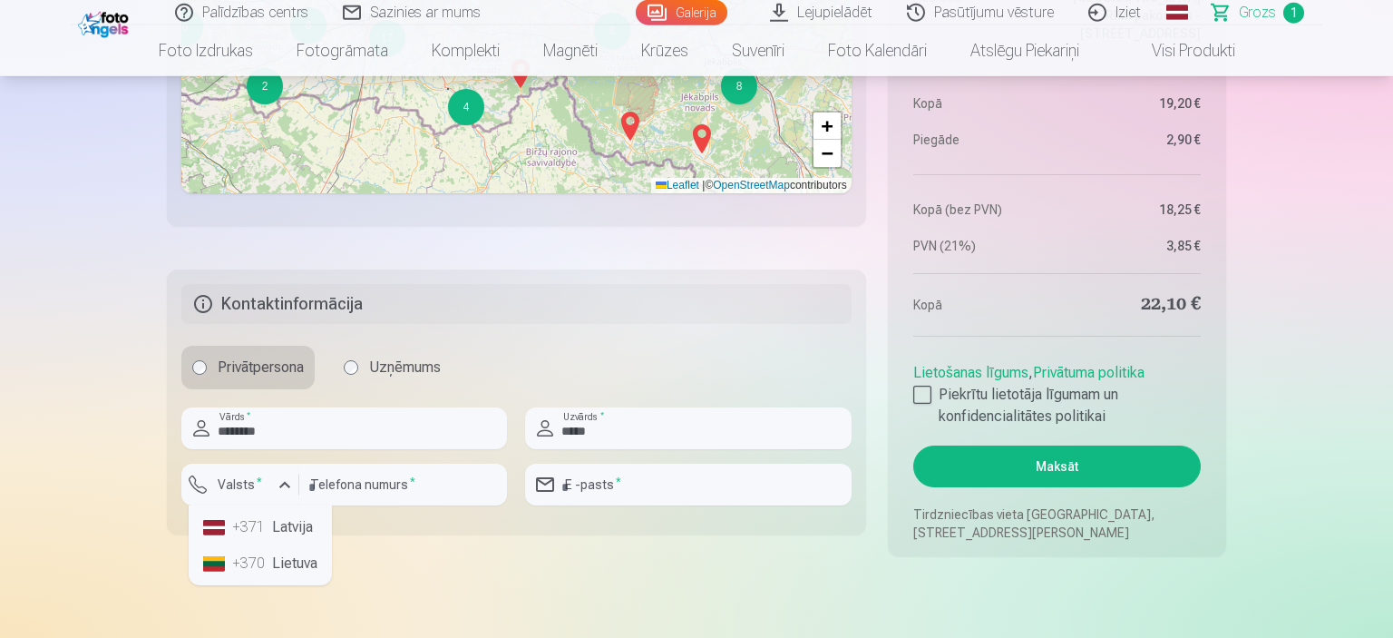
click at [275, 524] on li "+371 Latvija" at bounding box center [260, 527] width 129 height 36
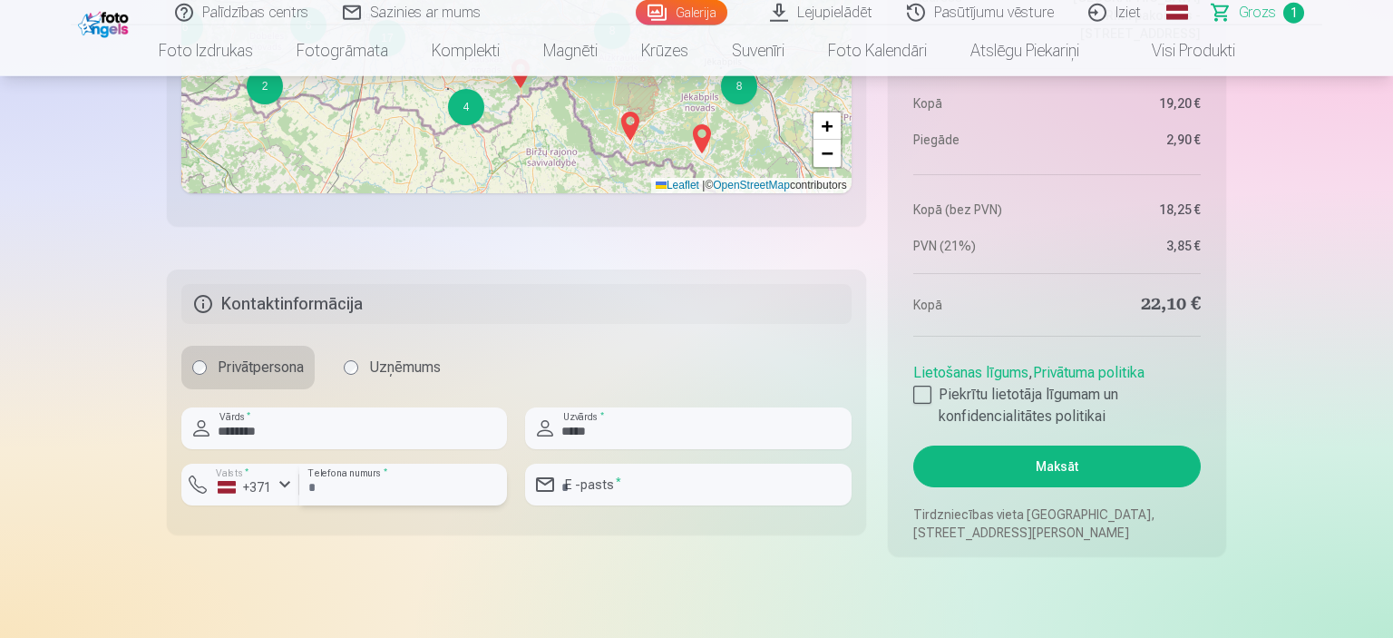
click at [372, 491] on input "number" at bounding box center [403, 484] width 208 height 42
type input "********"
click at [649, 486] on input "email" at bounding box center [688, 484] width 326 height 42
type input "**********"
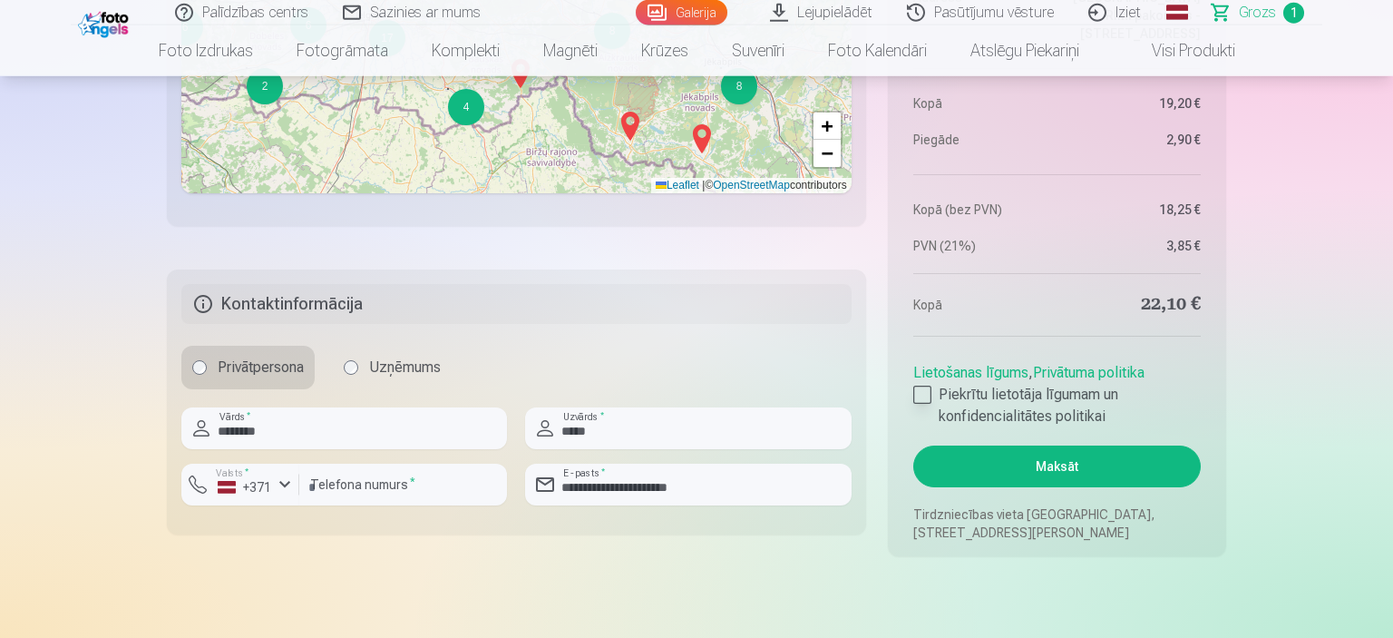
click at [920, 404] on div at bounding box center [922, 394] width 18 height 18
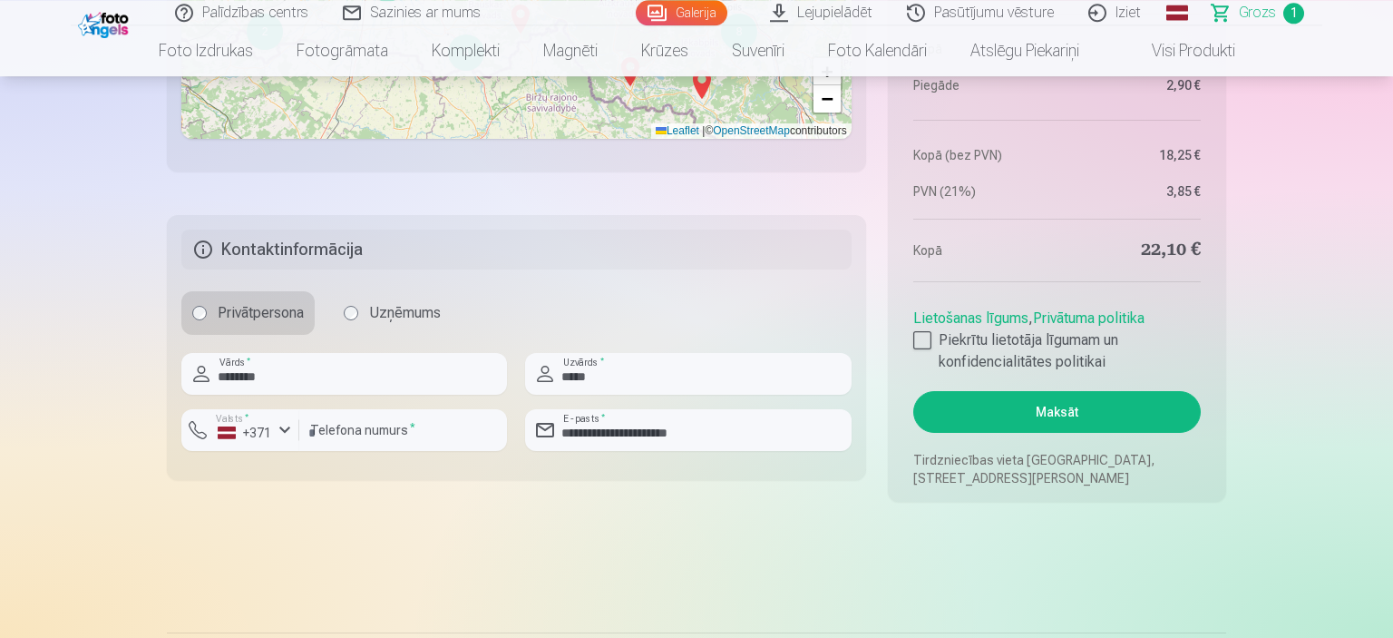
scroll to position [1391, 0]
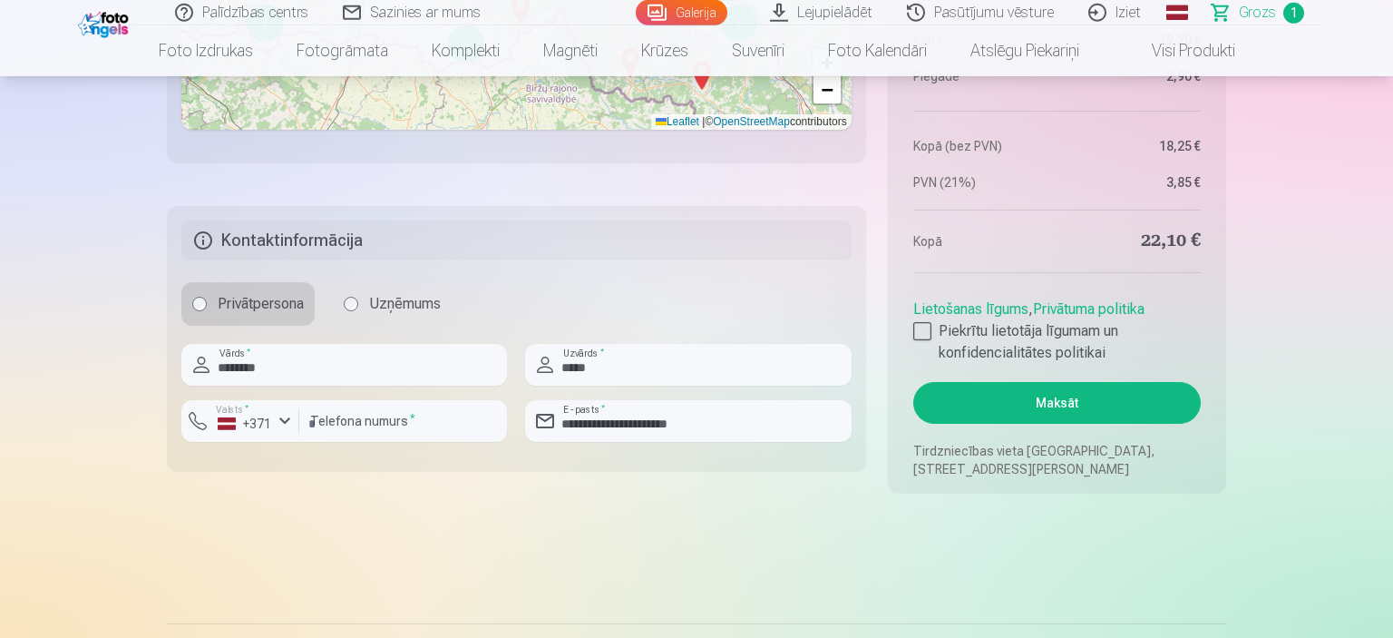
click at [1076, 395] on button "Maksāt" at bounding box center [1057, 403] width 288 height 42
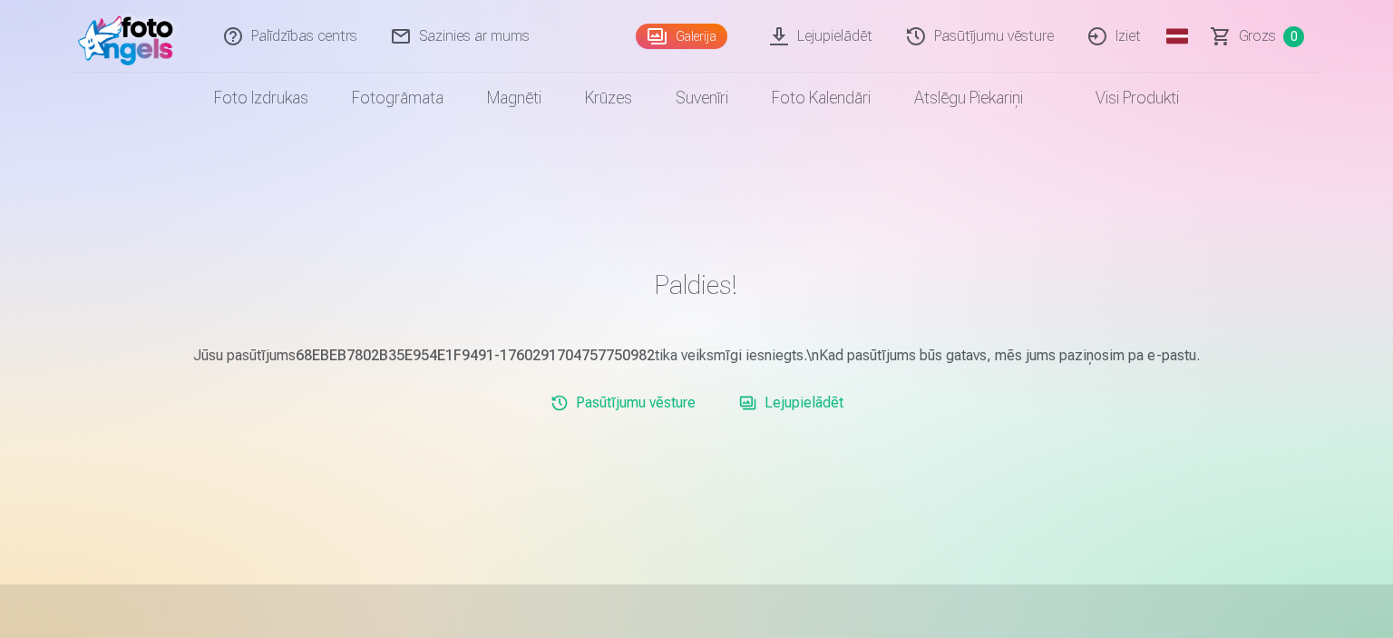
click at [680, 38] on link "Galerija" at bounding box center [682, 36] width 92 height 25
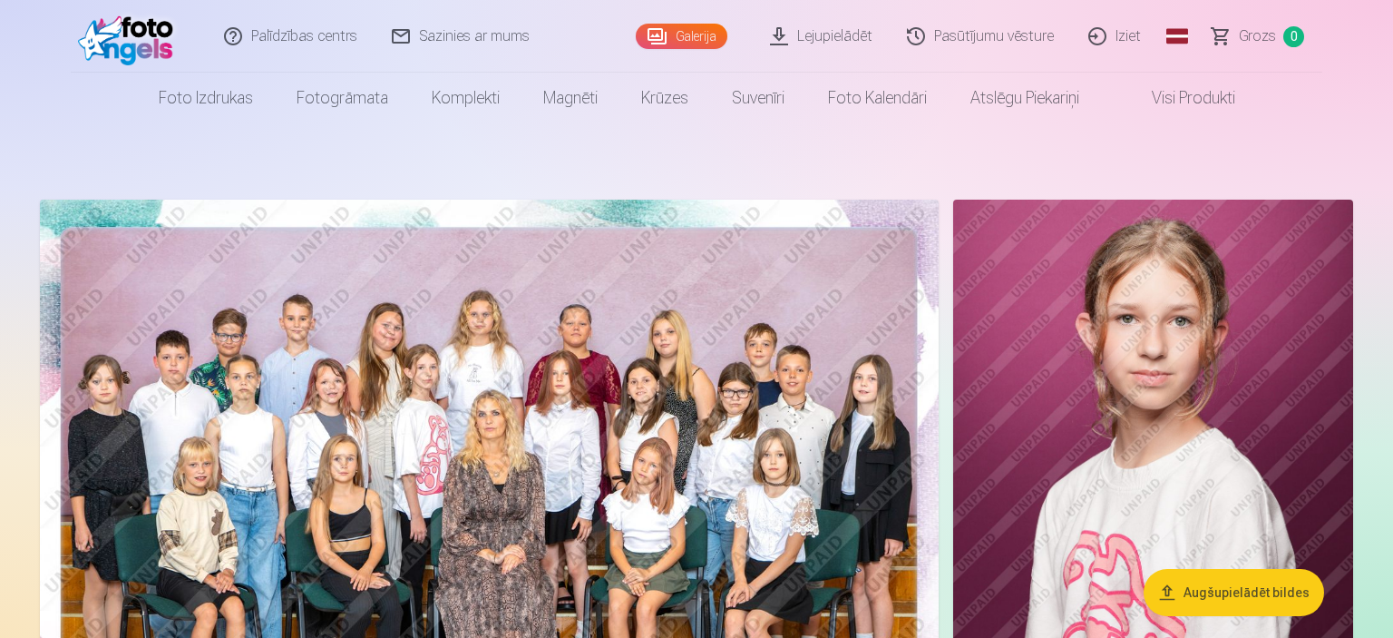
click at [1128, 39] on link "Iziet" at bounding box center [1115, 36] width 87 height 73
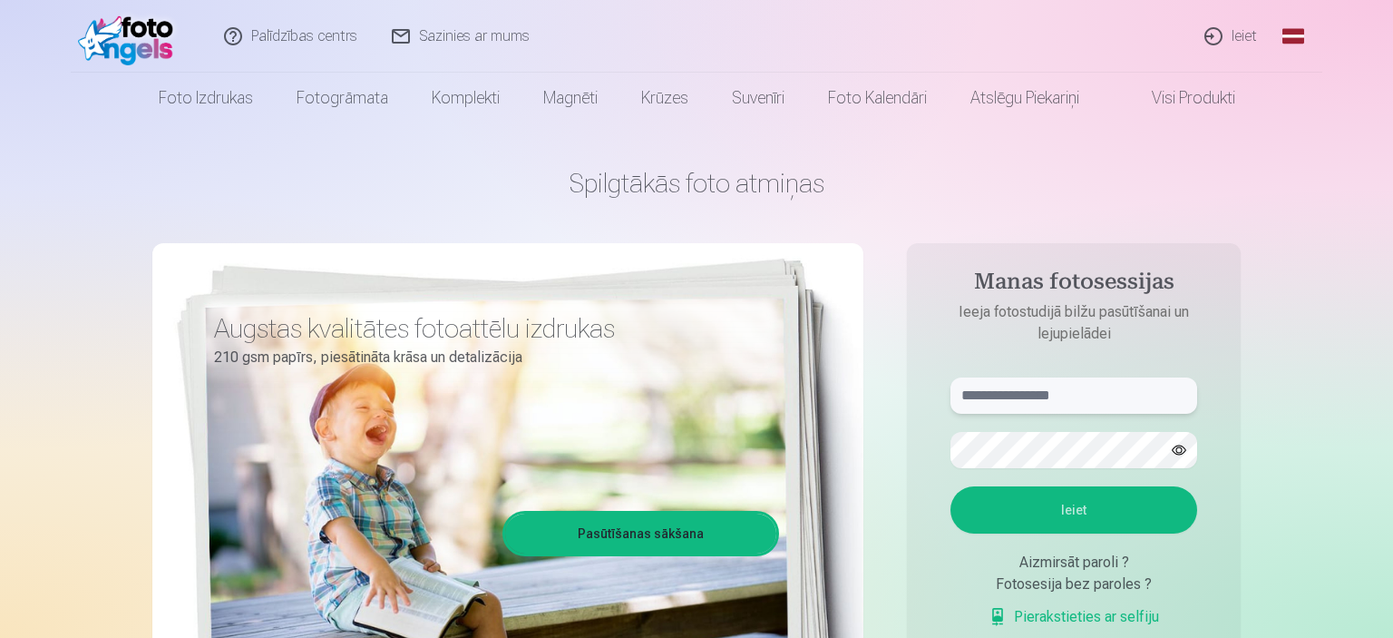
click at [1093, 395] on input "text" at bounding box center [1074, 395] width 247 height 36
type input "**********"
click at [1079, 512] on button "Ieiet" at bounding box center [1074, 509] width 247 height 47
